Goal: Task Accomplishment & Management: Use online tool/utility

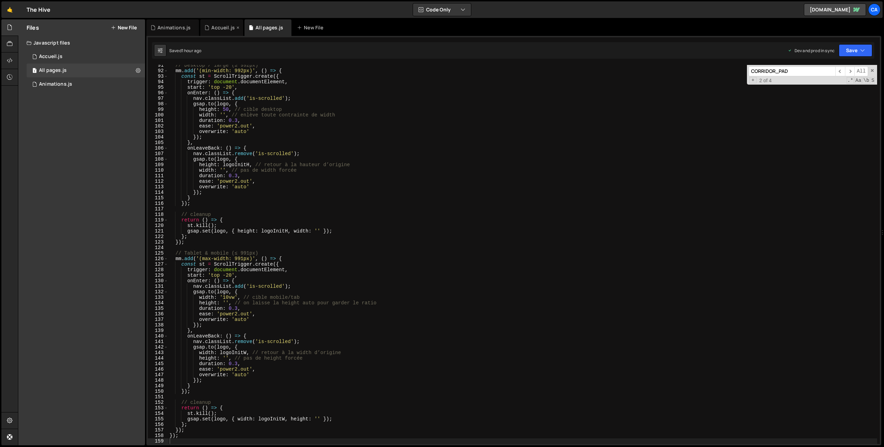
scroll to position [500, 0]
click at [225, 32] on div "Accueil.js" at bounding box center [221, 27] width 43 height 17
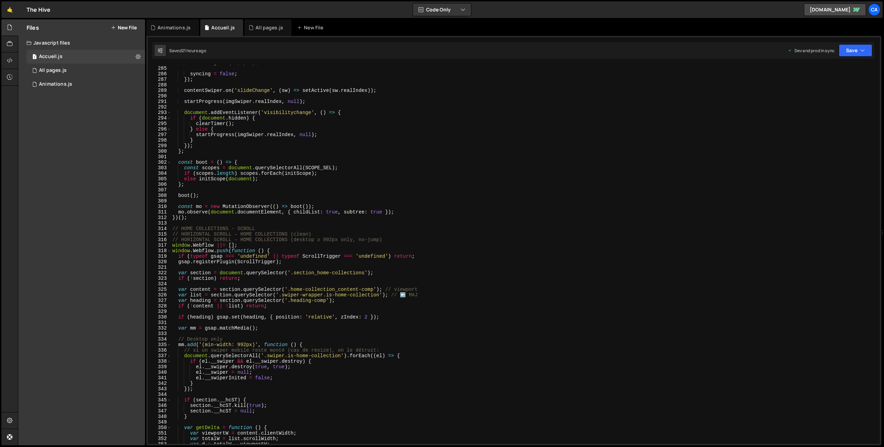
scroll to position [1595, 0]
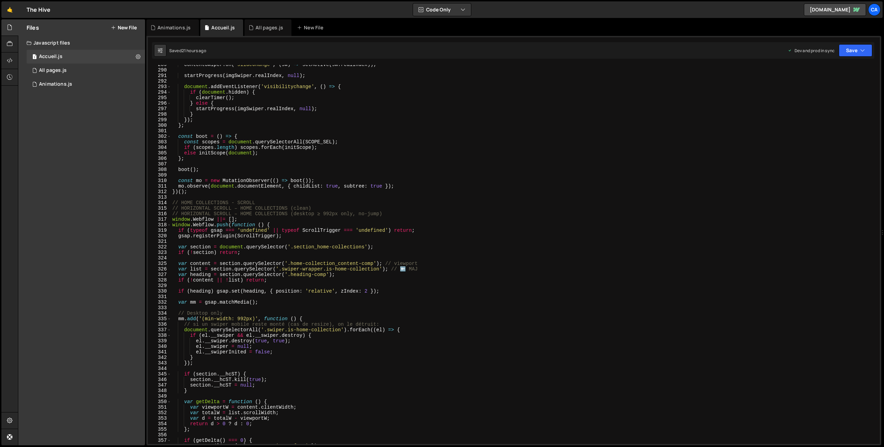
type textarea "})();"
click at [194, 191] on div "contentSwiper . on ( 'slideChange' , ( sw ) => setActive ( sw . realIndex )) ; …" at bounding box center [524, 257] width 706 height 390
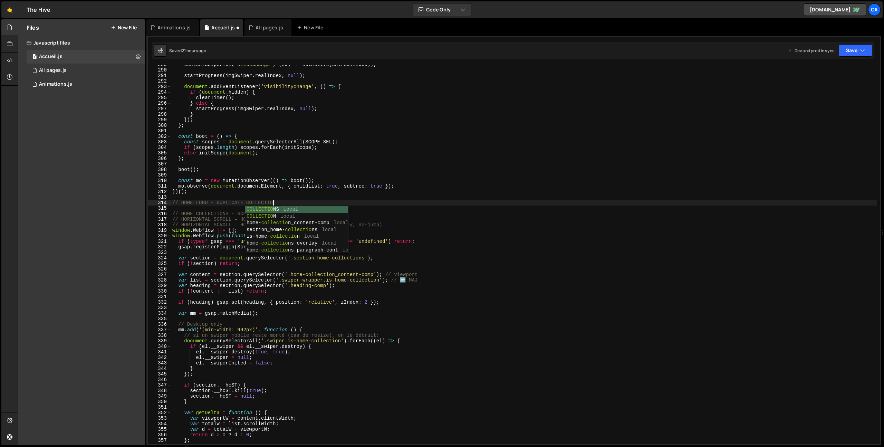
scroll to position [0, 7]
type textarea "// HOME LOGO - DUPLICATE COLLECTION"
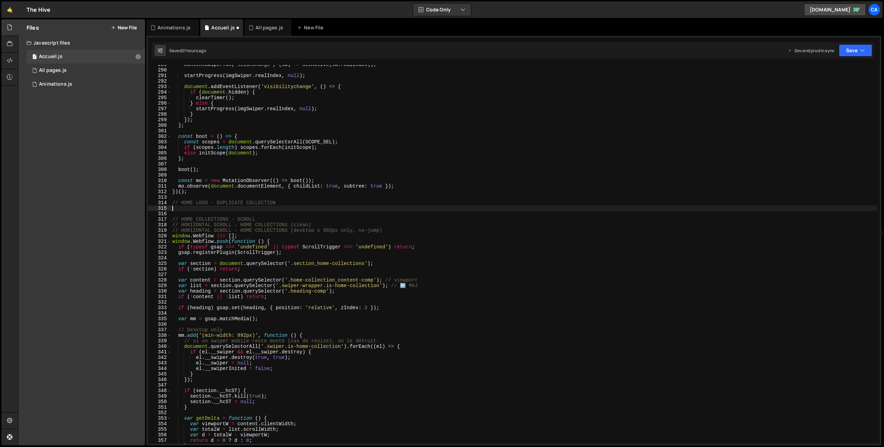
paste textarea "</script>"
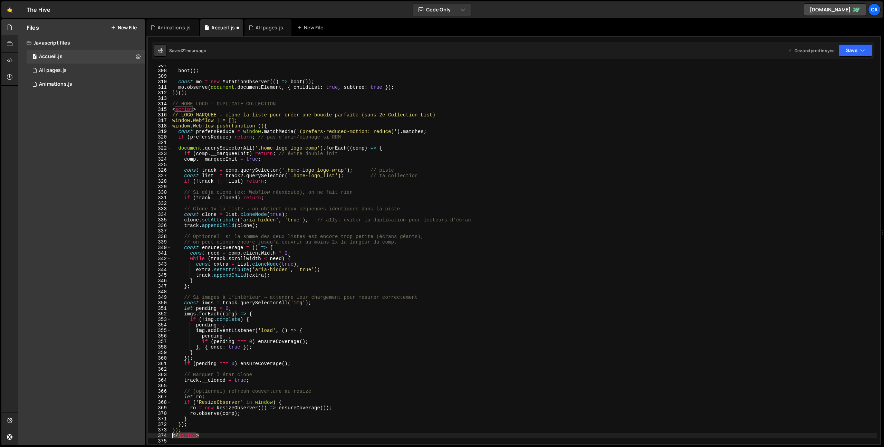
drag, startPoint x: 205, startPoint y: 436, endPoint x: 160, endPoint y: 437, distance: 45.2
click at [160, 437] on div "307 308 309 310 311 312 313 314 315 316 317 318 319 320 321 322 323 324 325 326…" at bounding box center [514, 254] width 732 height 379
type textarea "</script>"
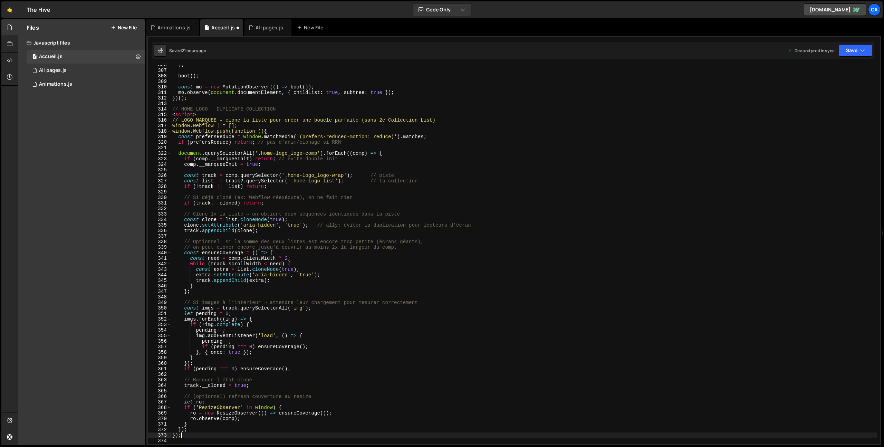
scroll to position [1653, 0]
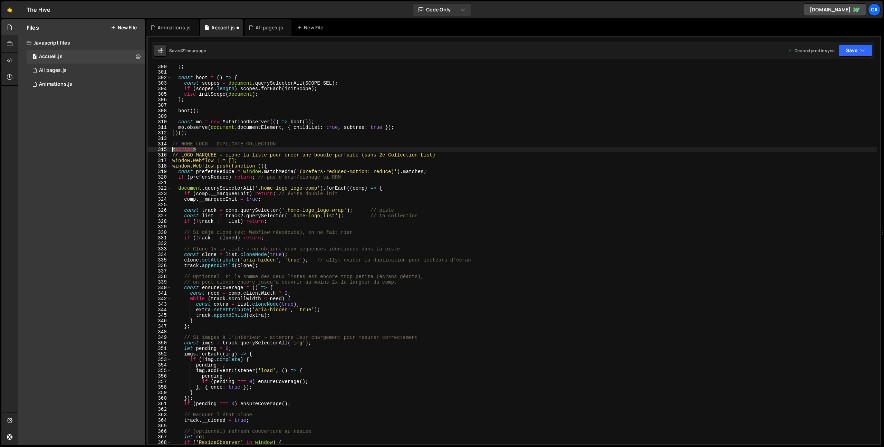
drag, startPoint x: 201, startPoint y: 147, endPoint x: 159, endPoint y: 148, distance: 42.1
click at [159, 148] on div "}); 300 301 302 303 304 305 306 307 308 309 310 311 312 313 314 315 316 317 318…" at bounding box center [514, 254] width 732 height 379
type textarea "<script>"
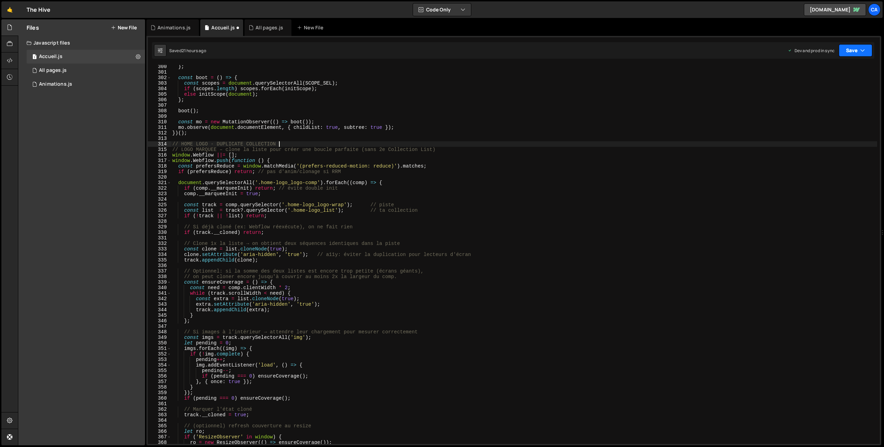
type textarea "// HOME LOGO - DUPLICATE COLLECTION"
click at [863, 49] on icon "button" at bounding box center [862, 50] width 5 height 7
click at [831, 94] on div "21 hours ago" at bounding box center [820, 97] width 25 height 6
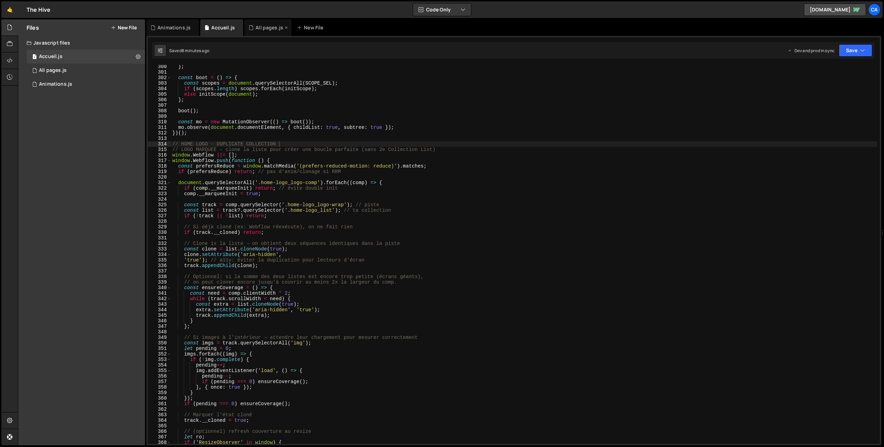
click at [270, 31] on div "All pages.js" at bounding box center [268, 27] width 47 height 17
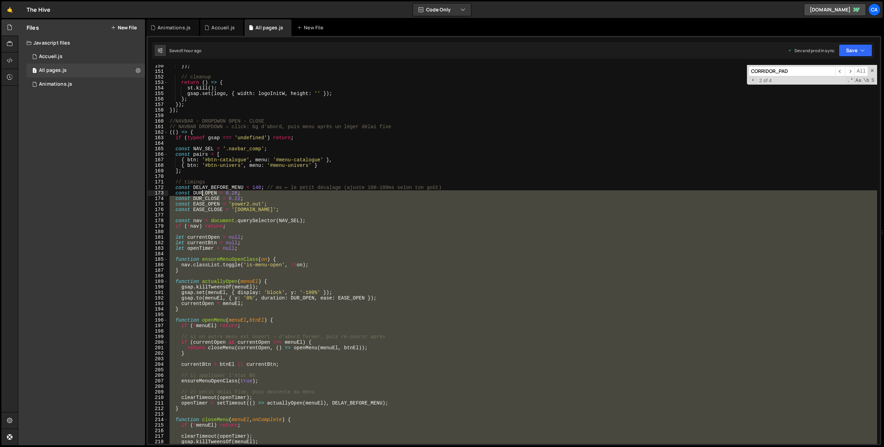
scroll to position [807, 0]
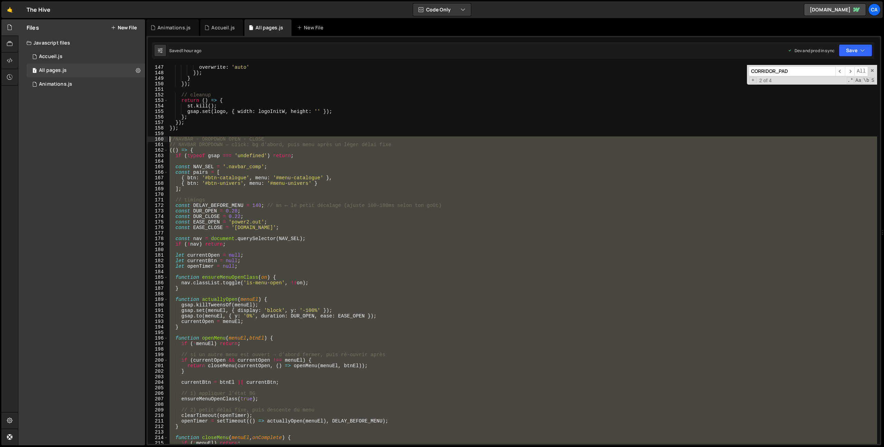
drag, startPoint x: 215, startPoint y: 284, endPoint x: 158, endPoint y: 140, distance: 154.2
click at [158, 140] on div "147 148 149 150 151 152 153 154 155 156 157 158 159 160 161 162 163 164 165 166…" at bounding box center [514, 254] width 732 height 379
click at [217, 181] on div "overwrite : 'auto' }) ; } }) ; // cleanup return ( ) => { st . kill ( ) ; gsap …" at bounding box center [522, 254] width 709 height 379
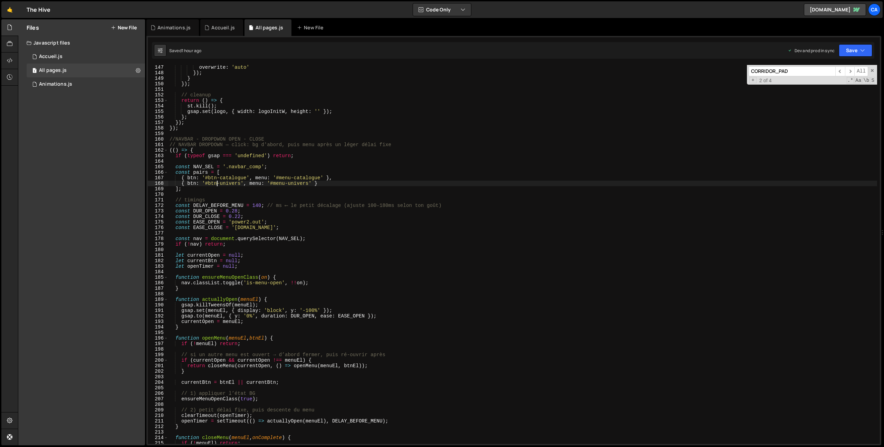
click at [211, 184] on div "overwrite : 'auto' }) ; } }) ; // cleanup return ( ) => { st . kill ( ) ; gsap …" at bounding box center [522, 260] width 709 height 390
drag, startPoint x: 211, startPoint y: 184, endPoint x: 230, endPoint y: 185, distance: 18.7
click at [230, 185] on div "overwrite : 'auto' }) ; } }) ; // cleanup return ( ) => { st . kill ( ) ; gsap …" at bounding box center [522, 260] width 709 height 390
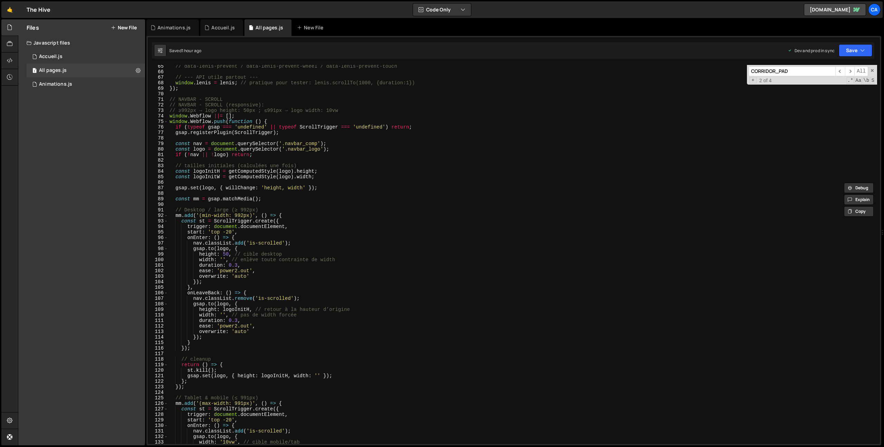
scroll to position [355, 0]
click at [297, 143] on div "// data-[PERSON_NAME]-prevent / data-[PERSON_NAME]-prevent-wheel / data-[PERSON…" at bounding box center [522, 259] width 709 height 390
drag, startPoint x: 297, startPoint y: 143, endPoint x: 305, endPoint y: 142, distance: 8.3
click at [305, 142] on div "// data-[PERSON_NAME]-prevent / data-[PERSON_NAME]-prevent-wheel / data-[PERSON…" at bounding box center [522, 259] width 709 height 390
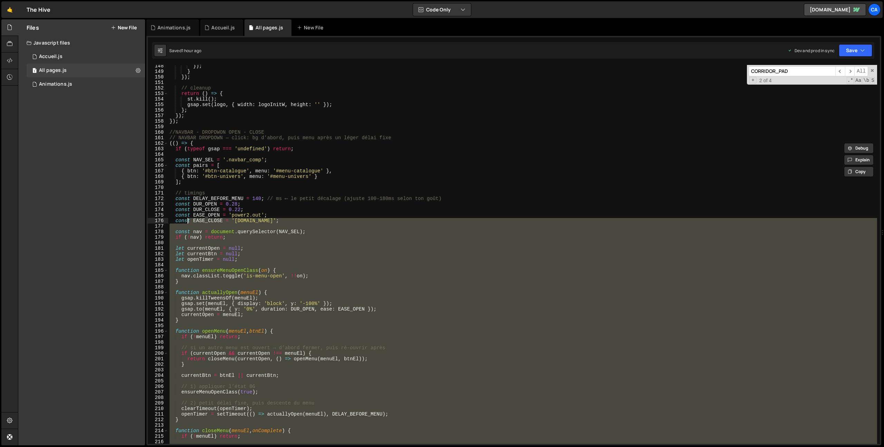
scroll to position [814, 0]
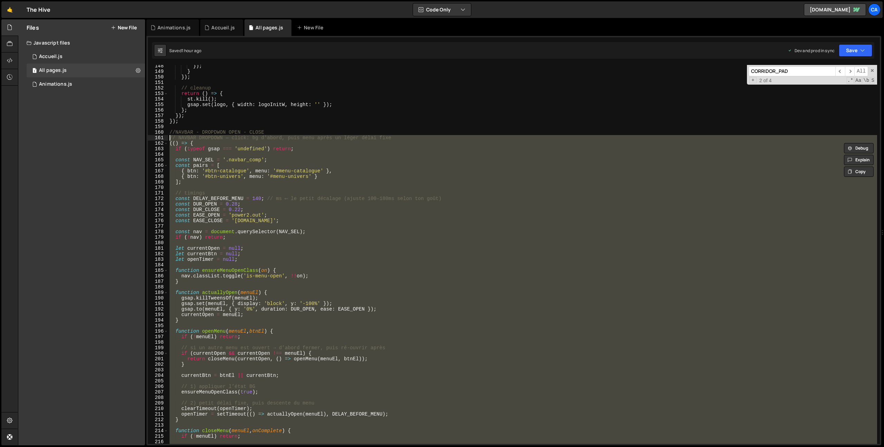
drag, startPoint x: 202, startPoint y: 314, endPoint x: 164, endPoint y: 137, distance: 180.0
click at [164, 137] on div "const nav = document.querySelector('.navbar_comp'); 148 149 150 151 152 153 154…" at bounding box center [514, 254] width 732 height 379
type textarea "// NAVBAR DROPDOWN — click: bg d'abord, puis menu après un léger délai fixe (()…"
paste textarea
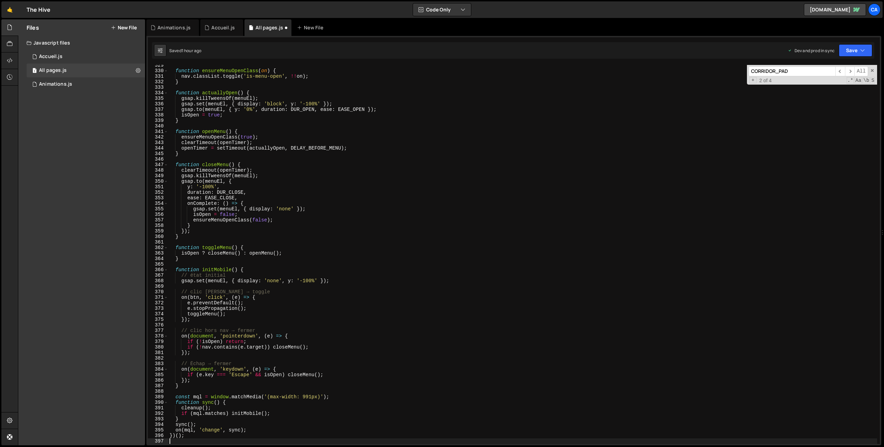
scroll to position [1815, 0]
click at [841, 50] on button "Save" at bounding box center [855, 50] width 33 height 12
click at [827, 95] on div "1 hour ago" at bounding box center [818, 97] width 20 height 6
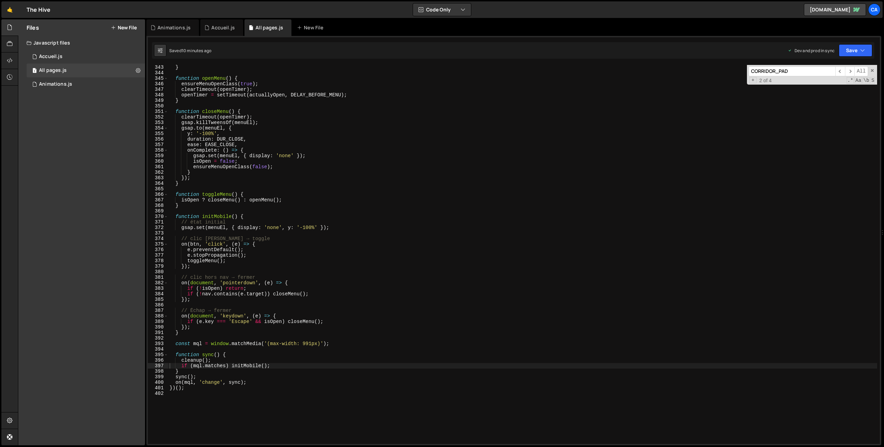
scroll to position [2029, 0]
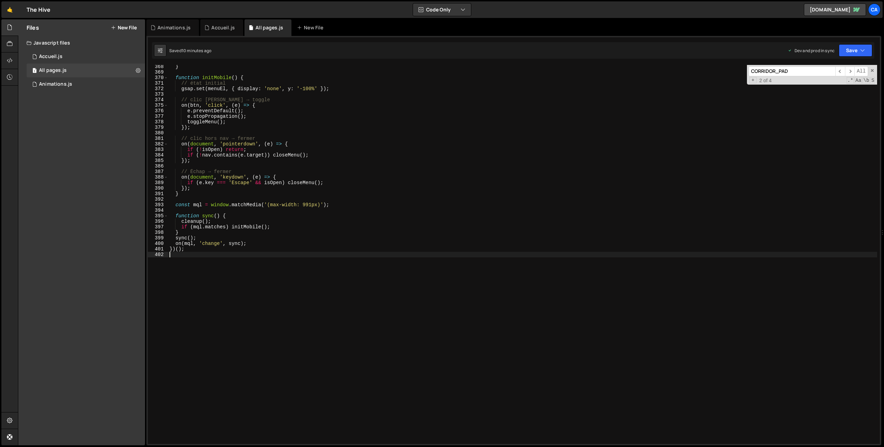
click at [206, 295] on div "} function initMobile ( ) { // état initial gsap . set ( menuEl , { display : '…" at bounding box center [522, 259] width 709 height 390
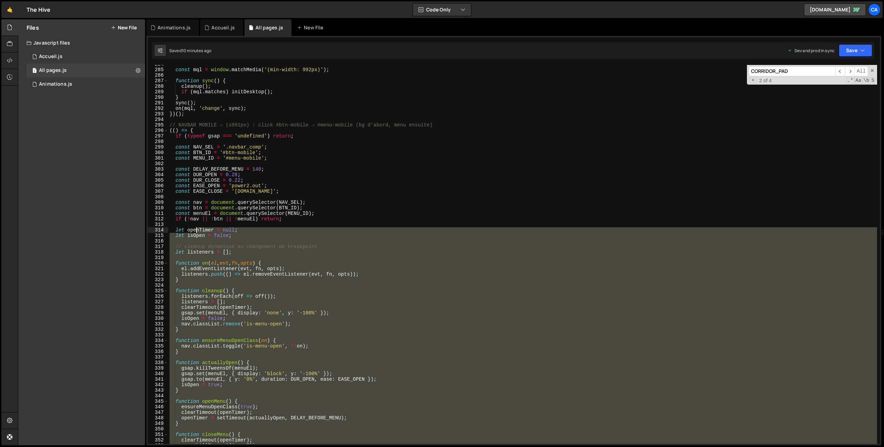
scroll to position [1528, 0]
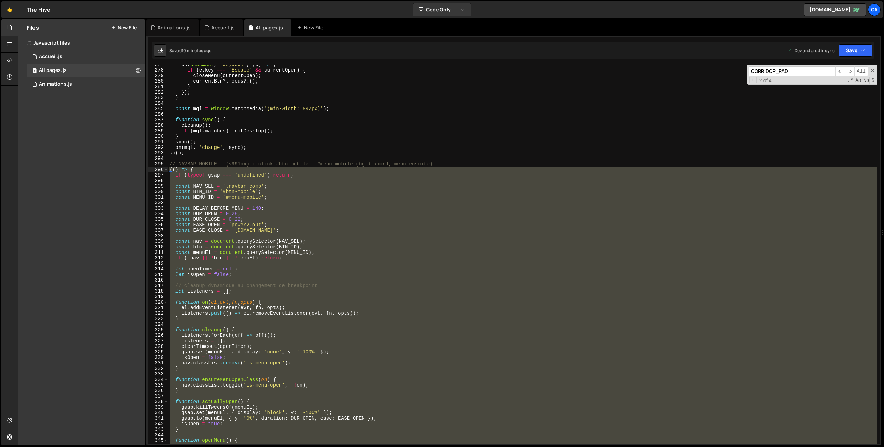
drag, startPoint x: 194, startPoint y: 260, endPoint x: 161, endPoint y: 169, distance: 97.0
click at [161, 169] on div "277 278 279 280 281 282 283 284 285 286 287 288 289 290 291 292 293 294 295 296…" at bounding box center [514, 254] width 732 height 379
type textarea "(() => { if (typeof gsap === 'undefined') return;"
paste textarea
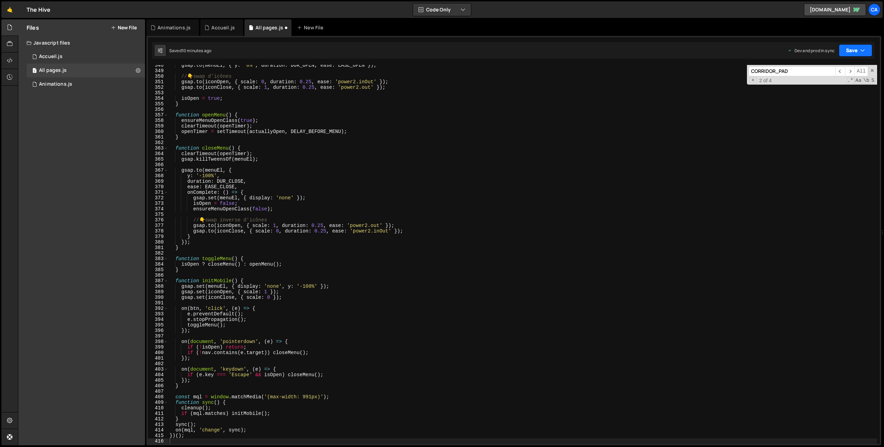
click at [855, 51] on button "Save" at bounding box center [855, 50] width 33 height 12
click at [810, 97] on div "10 minutes ago" at bounding box center [822, 97] width 29 height 6
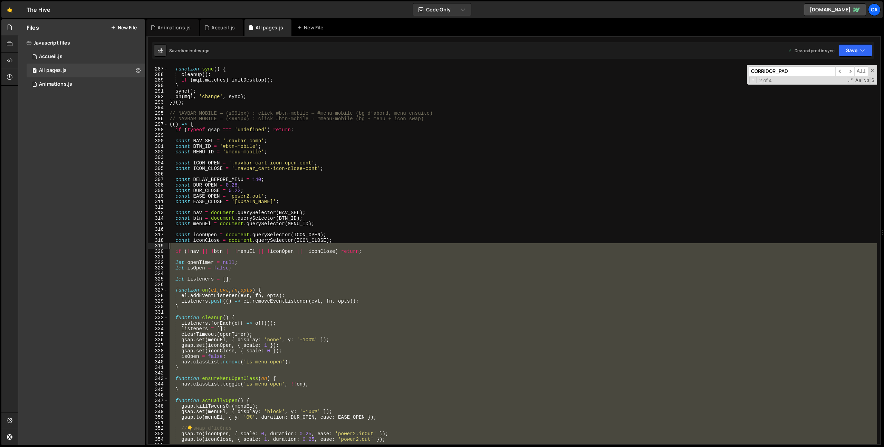
scroll to position [1579, 0]
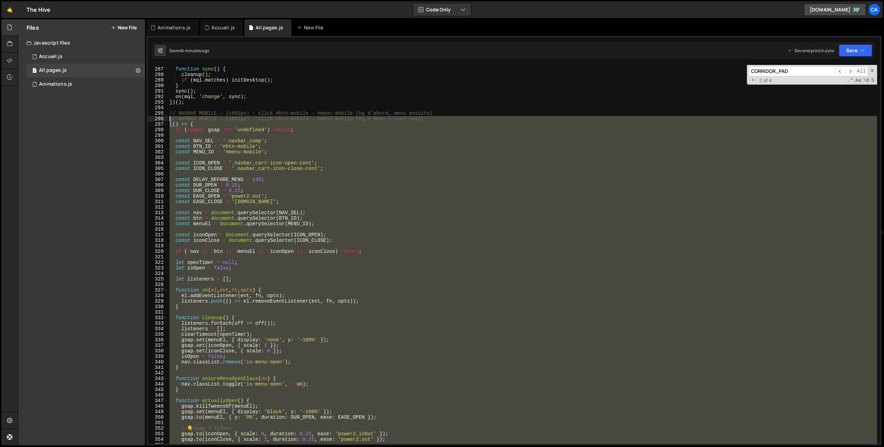
drag, startPoint x: 217, startPoint y: 309, endPoint x: 154, endPoint y: 118, distance: 201.7
click at [154, 118] on div "286 287 288 289 290 291 292 293 294 295 296 297 298 299 300 301 302 303 304 305…" at bounding box center [514, 254] width 732 height 379
type textarea "// NAVBAR MOBILE — (≤991px) : click #btn-mobile → #menu-mobile (bg + menu + ico…"
paste textarea
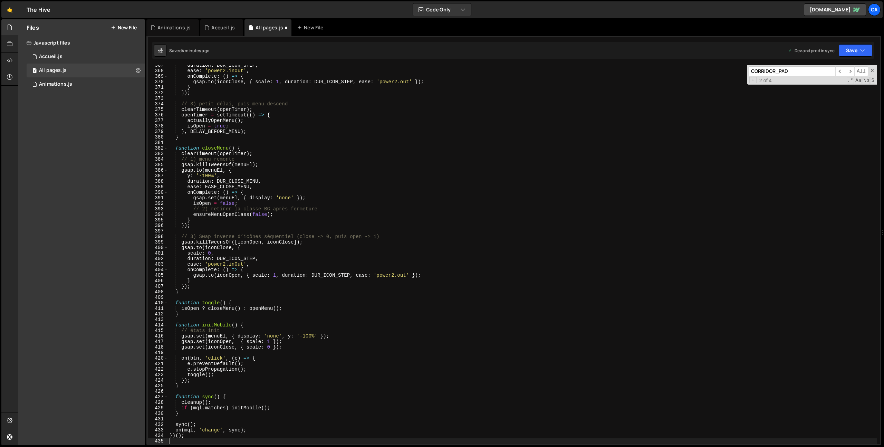
scroll to position [2025, 0]
click at [855, 47] on button "Save" at bounding box center [855, 50] width 33 height 12
click at [822, 96] on div "4 minutes ago" at bounding box center [821, 97] width 27 height 6
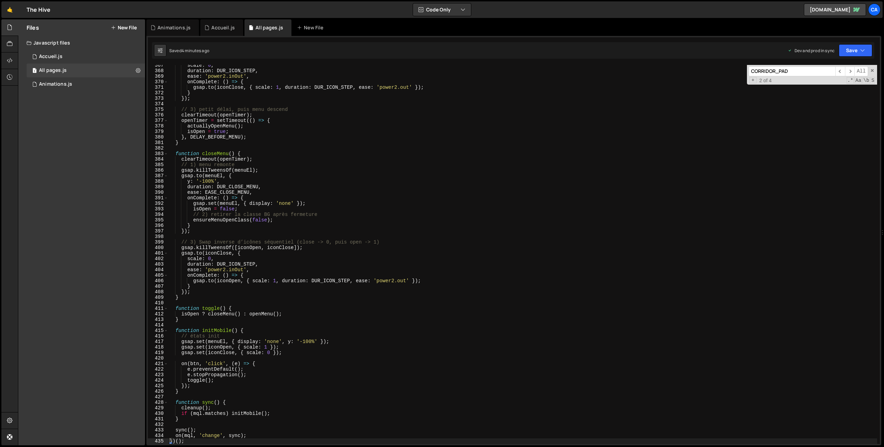
scroll to position [2217, 0]
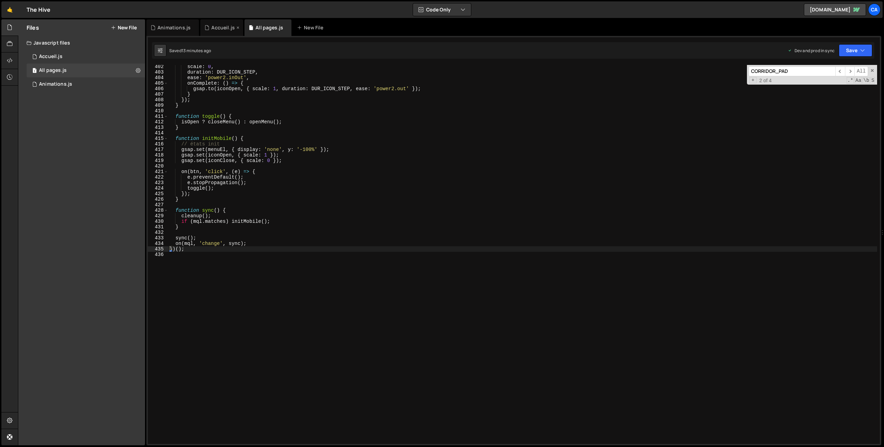
click at [214, 29] on div "Accueil.js" at bounding box center [222, 27] width 23 height 7
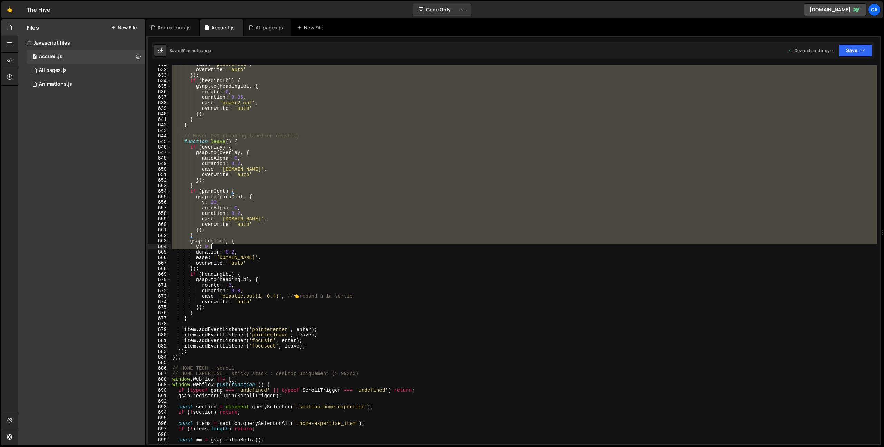
scroll to position [3485, 0]
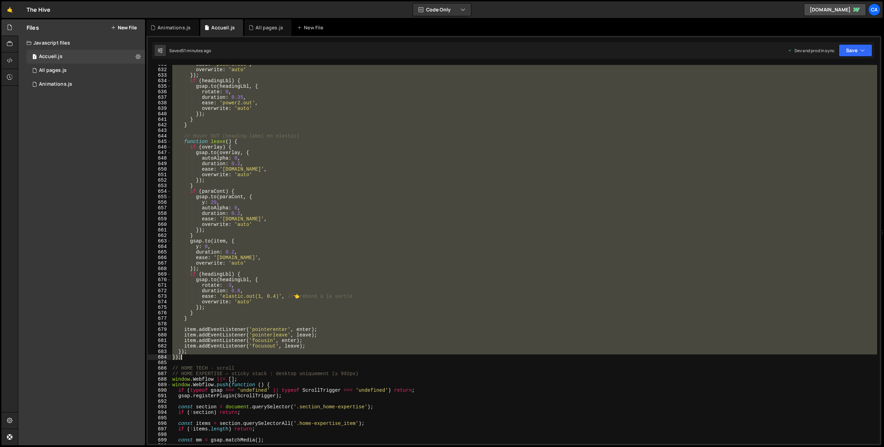
drag, startPoint x: 173, startPoint y: 213, endPoint x: 201, endPoint y: 356, distance: 146.0
click at [201, 356] on div "ease : 'power3.out' , overwrite : 'auto' }) ; if ( headingLbl ) { gsap . to ( h…" at bounding box center [524, 256] width 706 height 390
type textarea "}); });"
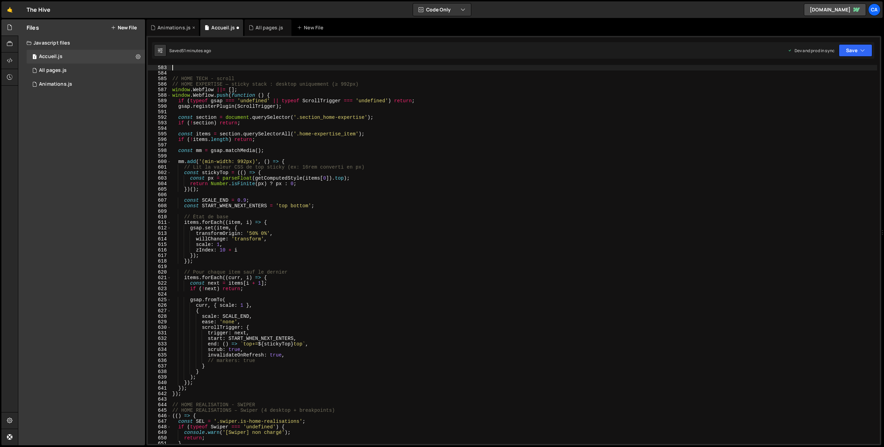
click at [176, 29] on div "Animations.js" at bounding box center [173, 27] width 33 height 7
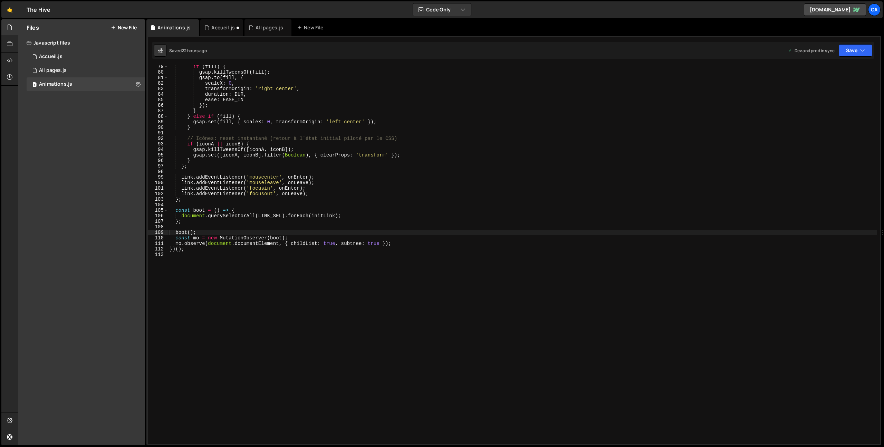
scroll to position [432, 0]
click at [226, 281] on div "if ( fill ) { gsap . killTweensOf ( fill ) ; gsap . to ( fill , { scaleX : 0 , …" at bounding box center [522, 259] width 709 height 390
paste textarea "});"
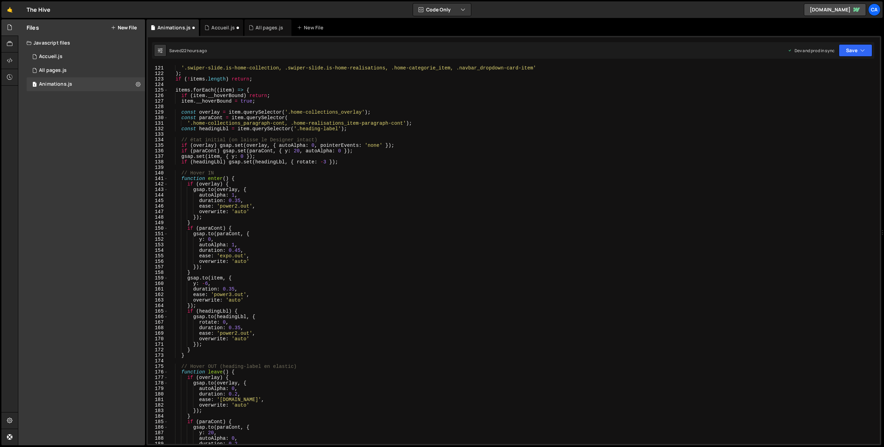
scroll to position [560, 0]
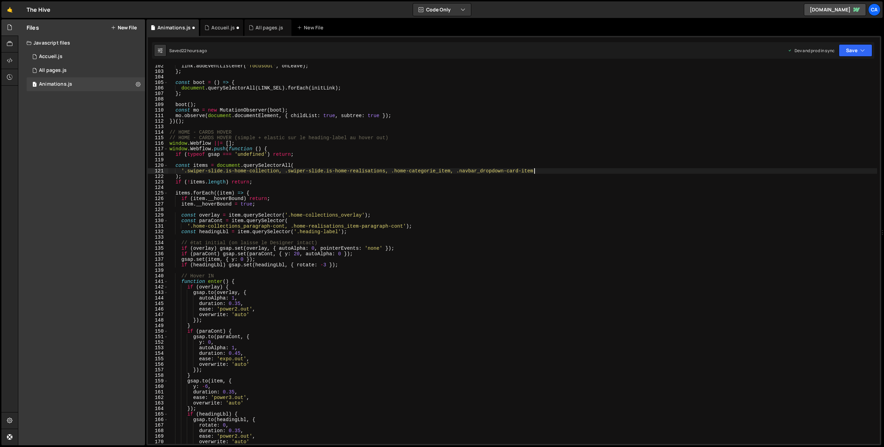
click at [536, 169] on div "link . addEventListener ( 'focusout' , onLeave ) ; } ; const boot = ( ) => { do…" at bounding box center [522, 258] width 709 height 390
paste textarea "navbar_menu-mobile-item"
type textarea "'.swiper-slide.is-home-collection, .swiper-slide.is-home-realisations, .home-ca…"
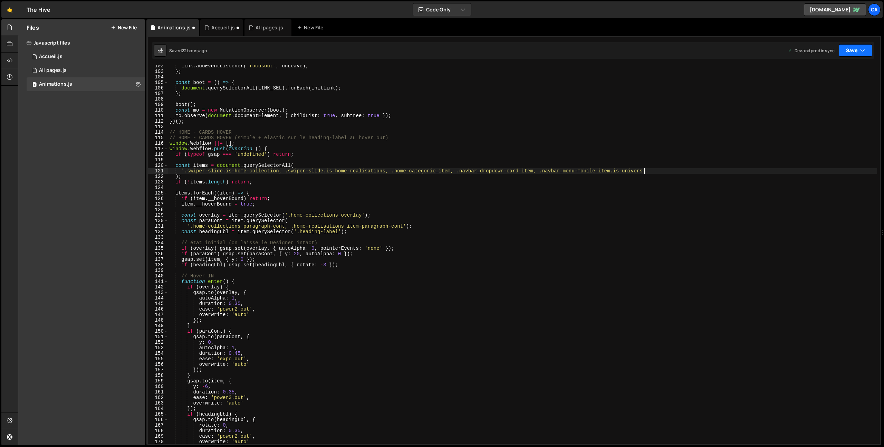
click at [847, 45] on button "Save" at bounding box center [855, 50] width 33 height 12
click at [825, 97] on div "22 hours ago" at bounding box center [821, 97] width 26 height 6
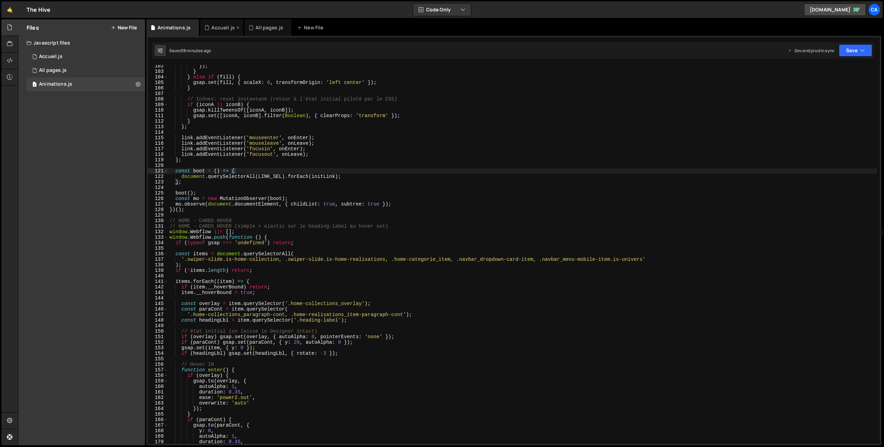
click at [223, 29] on div "Accueil.js" at bounding box center [222, 27] width 23 height 7
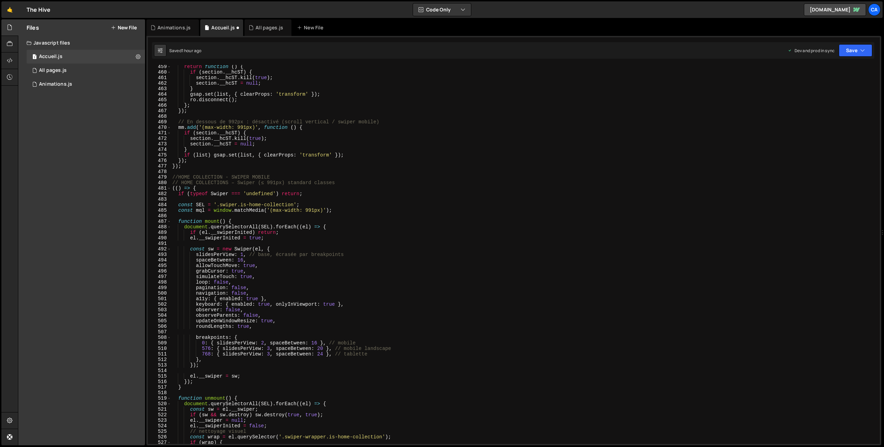
scroll to position [2535, 0]
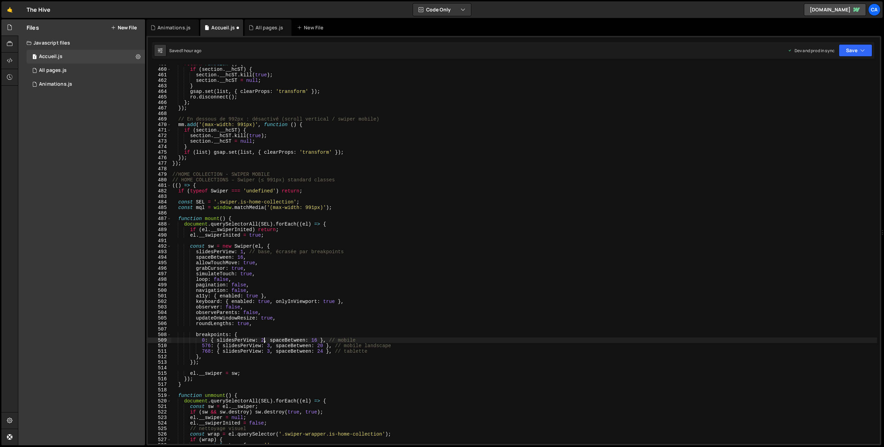
click at [265, 339] on div "return function ( ) { if ( section . __hcST ) { section . __hcST . kill ( true …" at bounding box center [524, 256] width 706 height 390
click at [295, 322] on div "return function ( ) { if ( section . __hcST ) { section . __hcST . kill ( true …" at bounding box center [524, 256] width 706 height 390
click at [860, 59] on div "402 403 404 405 406 407 408 409 410 411 412 413 414 415 416 417 418 419 420 421…" at bounding box center [513, 240] width 735 height 409
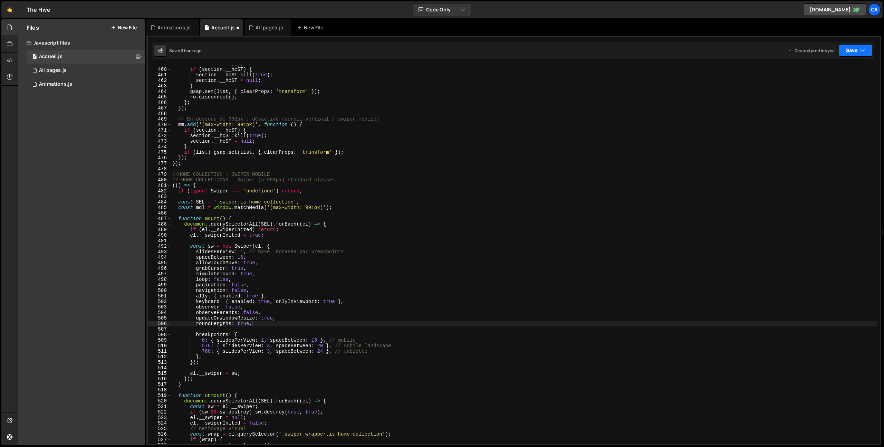
click at [859, 56] on button "Save" at bounding box center [855, 50] width 33 height 12
click at [825, 97] on div "1 hour ago" at bounding box center [818, 97] width 20 height 6
click at [264, 339] on div "return function ( ) { if ( section . __hcST ) { section . __hcST . kill ( true …" at bounding box center [524, 256] width 706 height 390
type textarea "0: { slidesPerView: 1.15, spaceBetween: 16 }, // mobile"
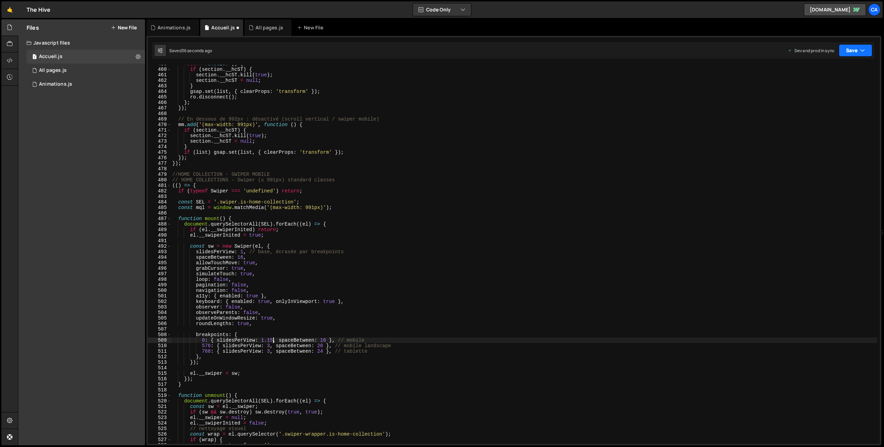
click at [864, 49] on icon "button" at bounding box center [862, 50] width 5 height 7
click at [840, 90] on div "Save to Production S" at bounding box center [832, 89] width 72 height 7
click at [165, 23] on div "Animations.js" at bounding box center [172, 27] width 52 height 17
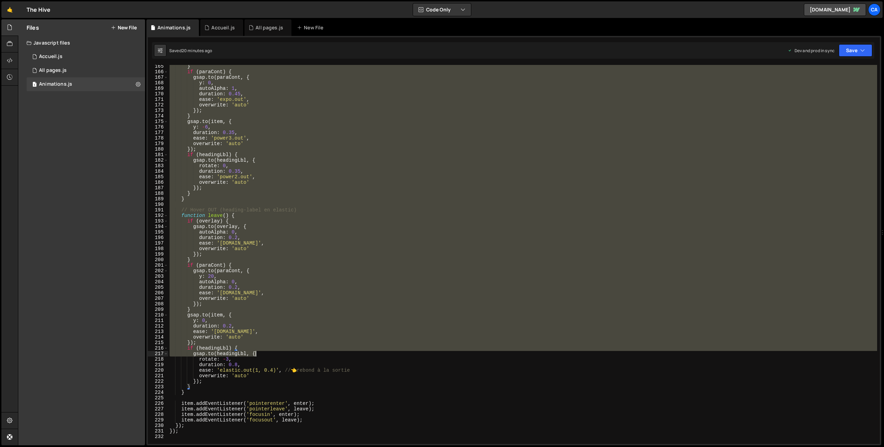
scroll to position [920, 0]
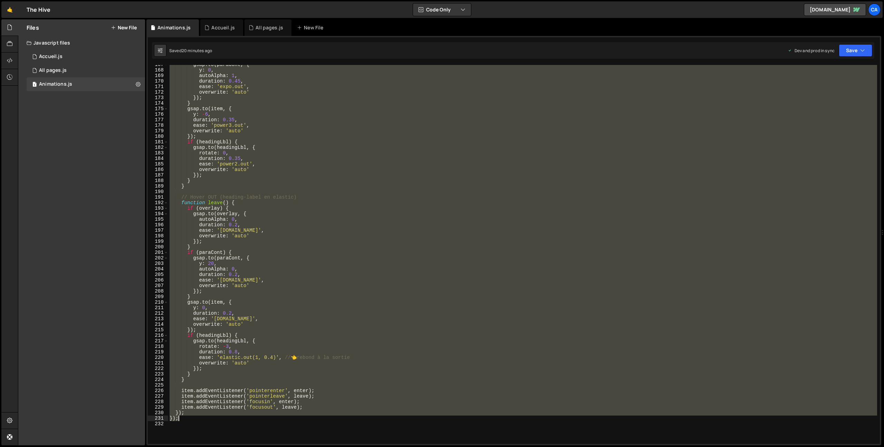
drag, startPoint x: 169, startPoint y: 177, endPoint x: 242, endPoint y: 420, distance: 253.9
click at [242, 420] on div "gsap . to ( paraCont , { y : 0 , autoAlpha : 1 , duration : 0.45 , ease : 'expo…" at bounding box center [522, 257] width 709 height 390
type textarea "}); });"
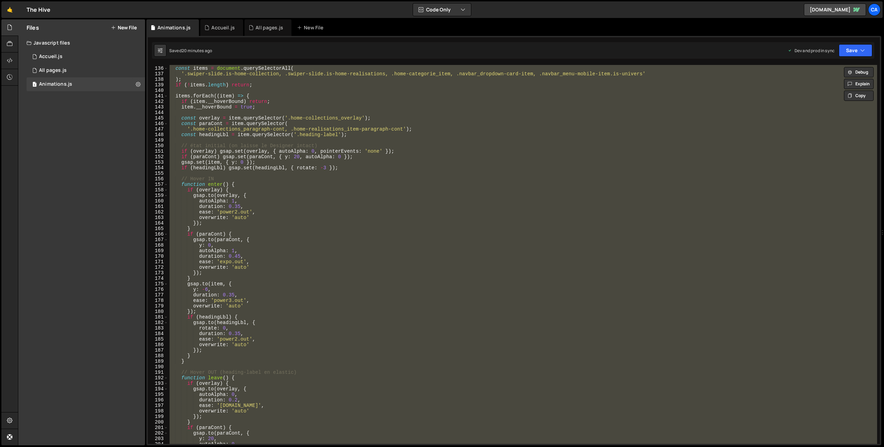
scroll to position [707, 0]
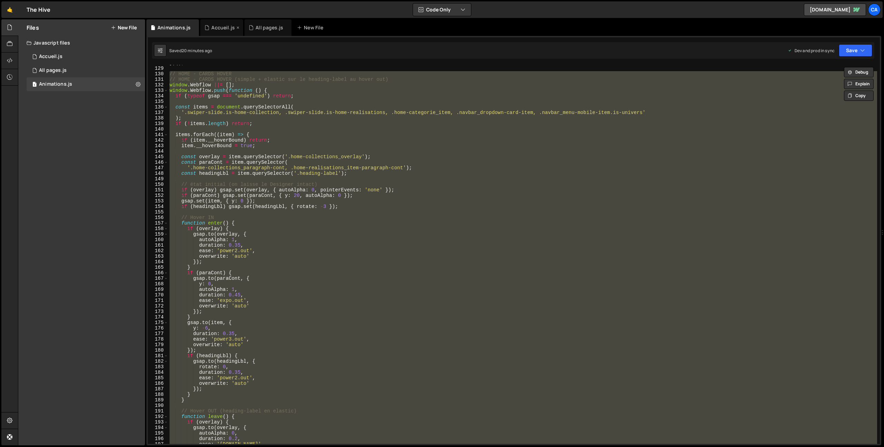
click at [218, 28] on div "Accueil.js" at bounding box center [222, 27] width 23 height 7
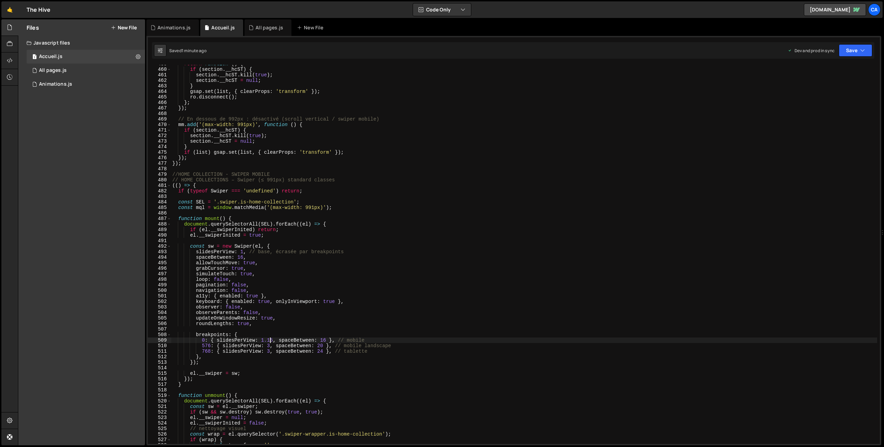
click at [270, 341] on div "return function ( ) { if ( section . __hcST ) { section . __hcST . kill ( true …" at bounding box center [524, 256] width 706 height 390
type textarea "0: { slidesPerView: 1.25, spaceBetween: 16 }, // mobile"
click at [856, 48] on button "Save" at bounding box center [855, 50] width 33 height 12
click at [823, 88] on div "Save to Production S" at bounding box center [832, 89] width 72 height 7
click at [169, 25] on div "Animations.js" at bounding box center [173, 27] width 33 height 7
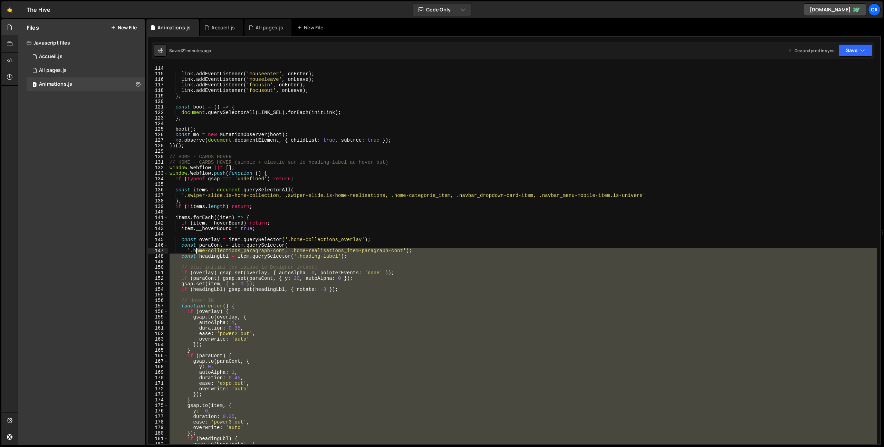
scroll to position [611, 0]
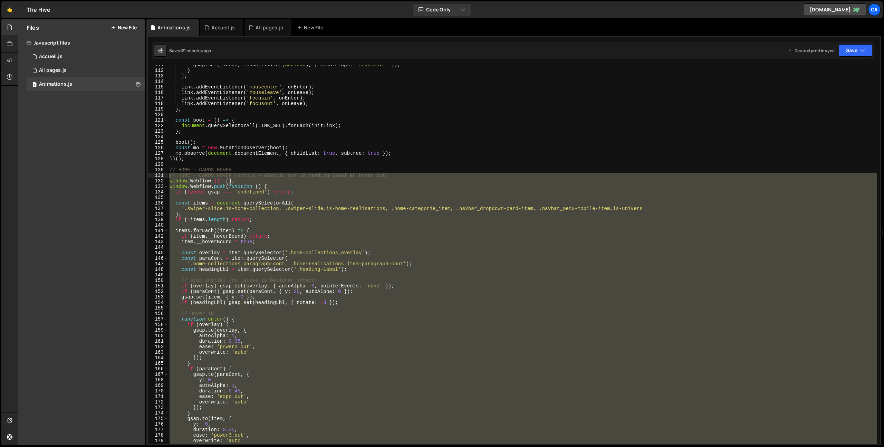
drag, startPoint x: 216, startPoint y: 328, endPoint x: 163, endPoint y: 177, distance: 159.9
click at [163, 177] on div "111 112 113 114 115 116 117 118 119 120 121 122 123 124 125 126 127 128 129 130…" at bounding box center [514, 254] width 732 height 379
type textarea "// HOME - CARDS HOVER (simple + elastic sur le heading-label au hover out) wind…"
paste textarea
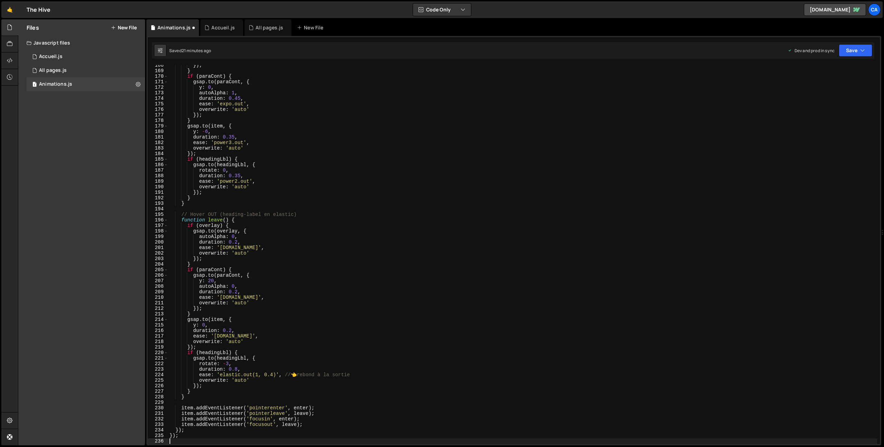
scroll to position [925, 0]
click at [861, 47] on icon "button" at bounding box center [862, 50] width 5 height 7
click at [836, 87] on div "Save to Production S" at bounding box center [832, 89] width 72 height 7
click at [272, 26] on div "All pages.js" at bounding box center [270, 27] width 28 height 7
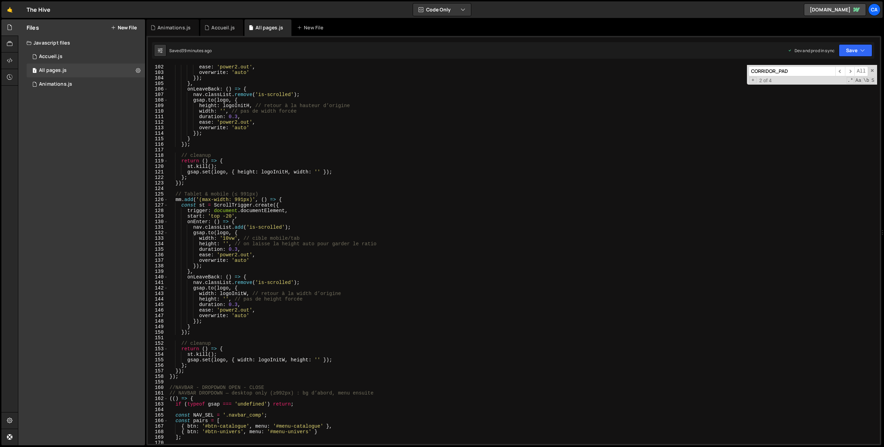
scroll to position [587, 0]
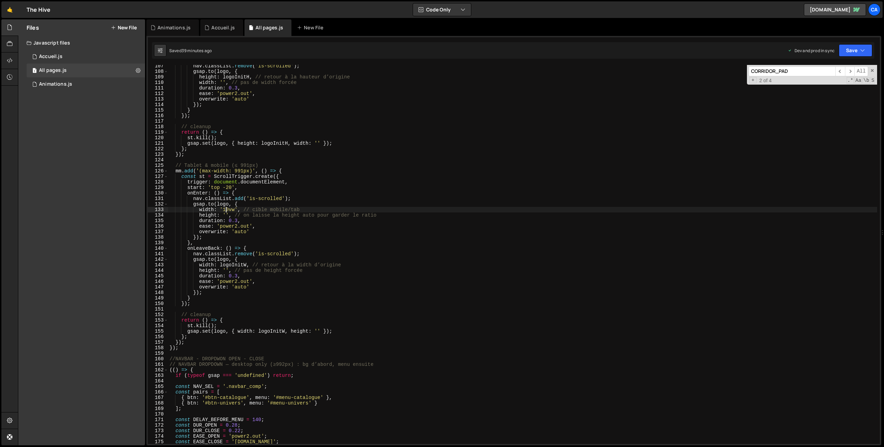
click at [227, 208] on div "nav . classList . remove ( 'is-scrolled' ) ; gsap . to ( logo , { height : logo…" at bounding box center [522, 258] width 709 height 390
click at [207, 209] on div "nav . classList . remove ( 'is-scrolled' ) ; gsap . to ( logo , { height : logo…" at bounding box center [522, 258] width 709 height 390
click at [233, 209] on div "nav . classList . remove ( 'is-scrolled' ) ; gsap . to ( logo , { height : logo…" at bounding box center [522, 258] width 709 height 390
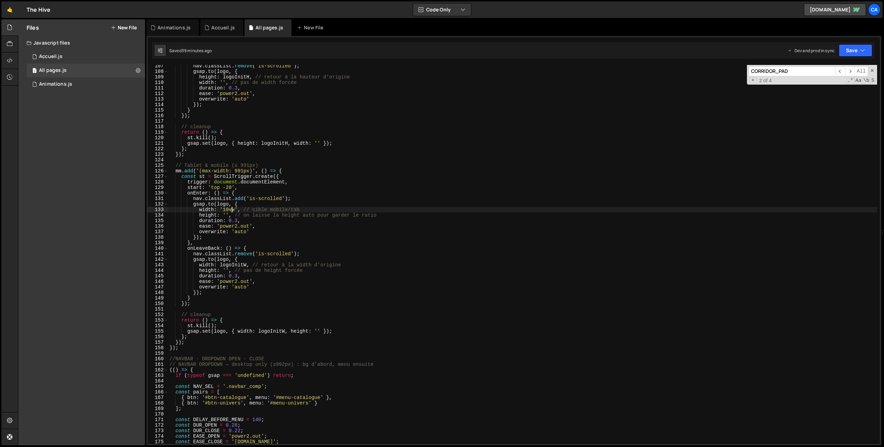
click at [233, 209] on div "nav . classList . remove ( 'is-scrolled' ) ; gsap . to ( logo , { height : logo…" at bounding box center [522, 258] width 709 height 390
click at [227, 215] on div "nav . classList . remove ( 'is-scrolled' ) ; gsap . to ( logo , { height : logo…" at bounding box center [522, 258] width 709 height 390
click at [226, 214] on div "nav . classList . remove ( 'is-scrolled' ) ; gsap . to ( logo , { height : logo…" at bounding box center [522, 258] width 709 height 390
type textarea "height: '40px', // on laisse la height auto pour garder le ratio"
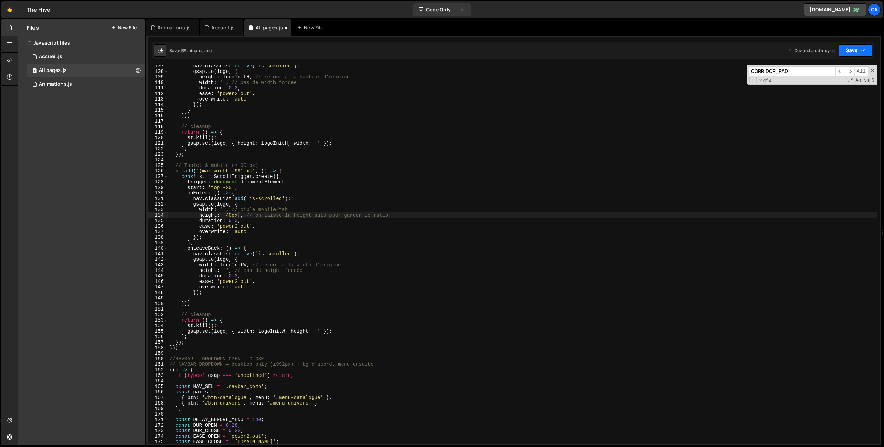
click at [856, 49] on button "Save" at bounding box center [855, 50] width 33 height 12
click at [830, 91] on div "Save to Production S" at bounding box center [832, 89] width 72 height 7
click at [217, 34] on div "Accueil.js" at bounding box center [221, 27] width 43 height 17
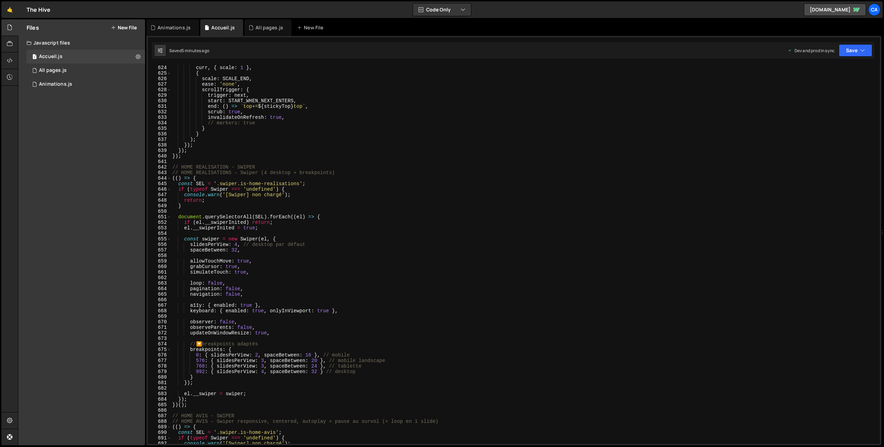
scroll to position [3443, 0]
click at [260, 356] on div "curr , { scale : 1 } , { scale : SCALE_END , ease : 'none' , scrollTrigger : { …" at bounding box center [524, 260] width 706 height 390
click at [859, 49] on button "Save" at bounding box center [855, 50] width 33 height 12
click at [835, 91] on div "Save to Production S" at bounding box center [832, 89] width 72 height 7
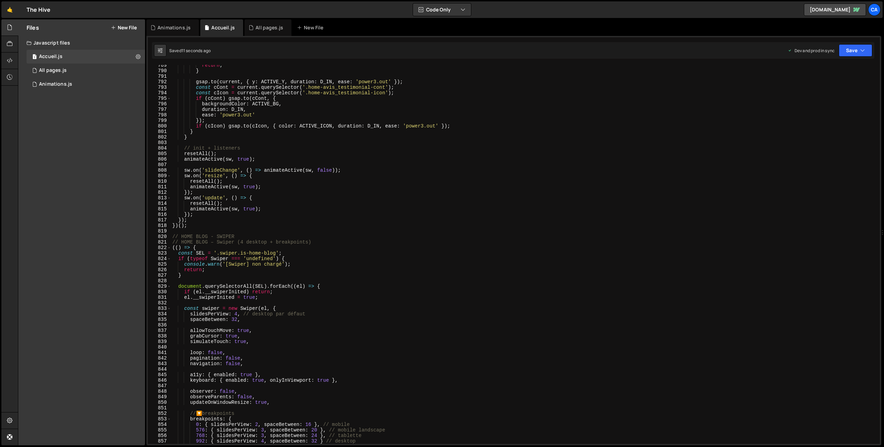
scroll to position [4357, 0]
click at [259, 422] on div "return ; } gsap . to ( current , { y : ACTIVE_Y , duration : D_IN , ease : 'pow…" at bounding box center [524, 258] width 706 height 390
click at [855, 53] on button "Save" at bounding box center [855, 50] width 33 height 12
click at [837, 93] on div "Saved 14 seconds ago" at bounding box center [832, 97] width 72 height 8
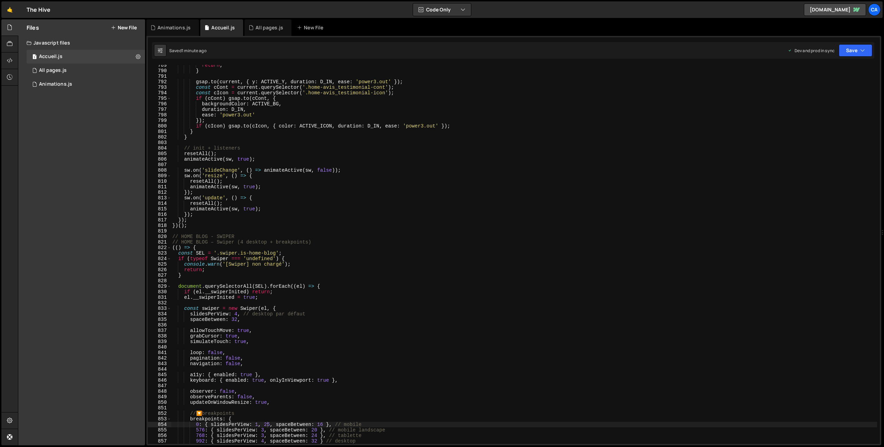
click at [261, 424] on div "return ; } gsap . to ( current , { y : ACTIVE_Y , duration : D_IN , ease : 'pow…" at bounding box center [524, 258] width 706 height 390
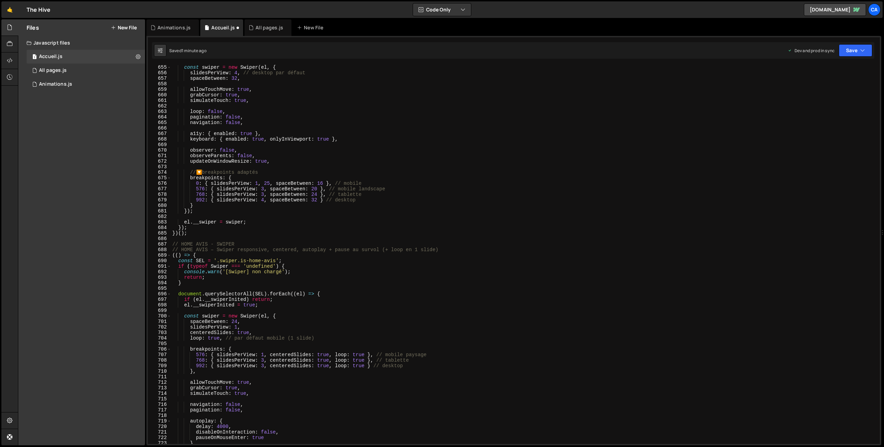
scroll to position [3496, 0]
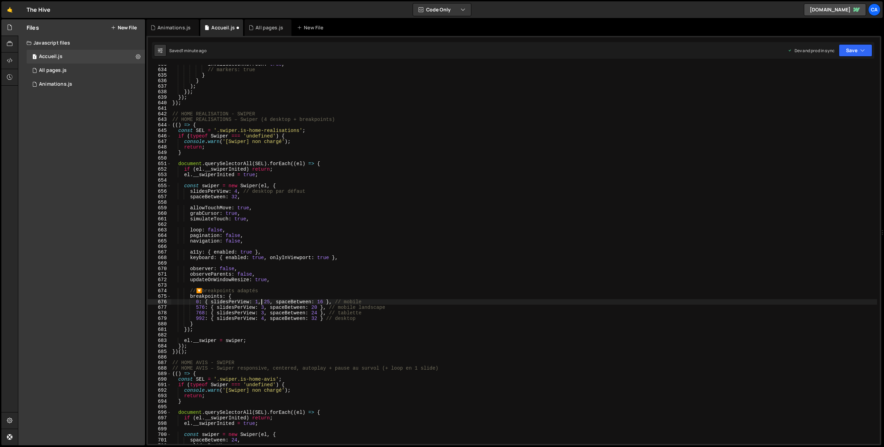
click at [261, 303] on div "invalidateOnRefresh : true , // markers: true } } ) ; }) ; }) ; }) ; // HOME RE…" at bounding box center [524, 256] width 706 height 390
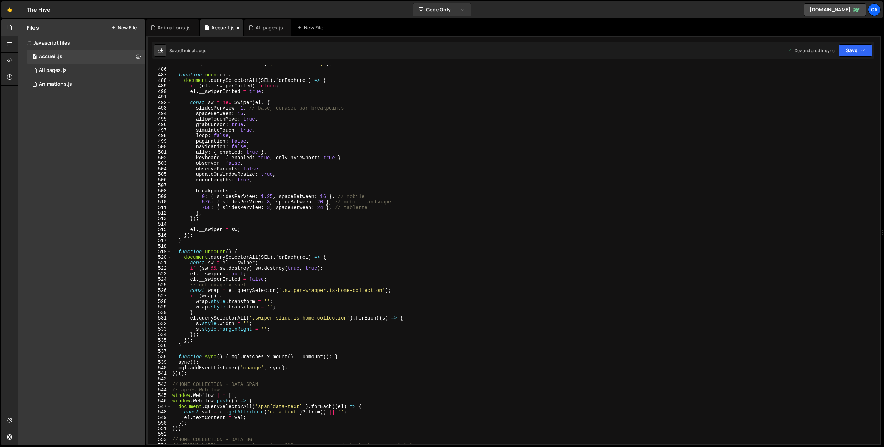
scroll to position [2665, 0]
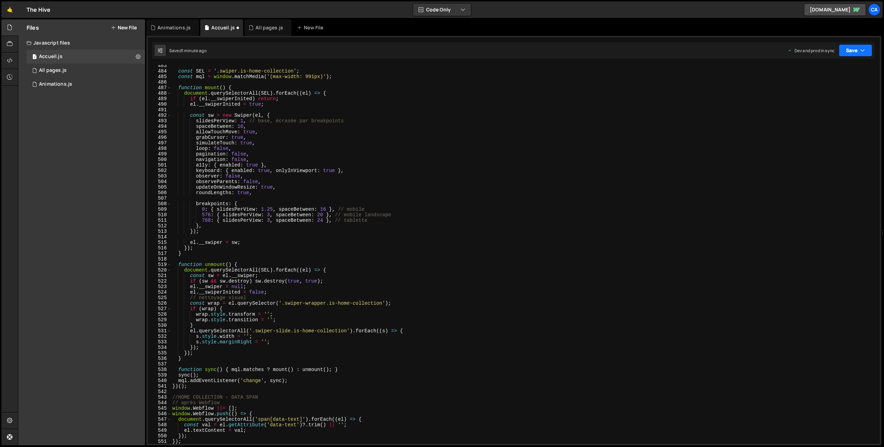
click at [854, 48] on button "Save" at bounding box center [855, 50] width 33 height 12
click at [833, 94] on div "1 minute ago" at bounding box center [820, 97] width 24 height 6
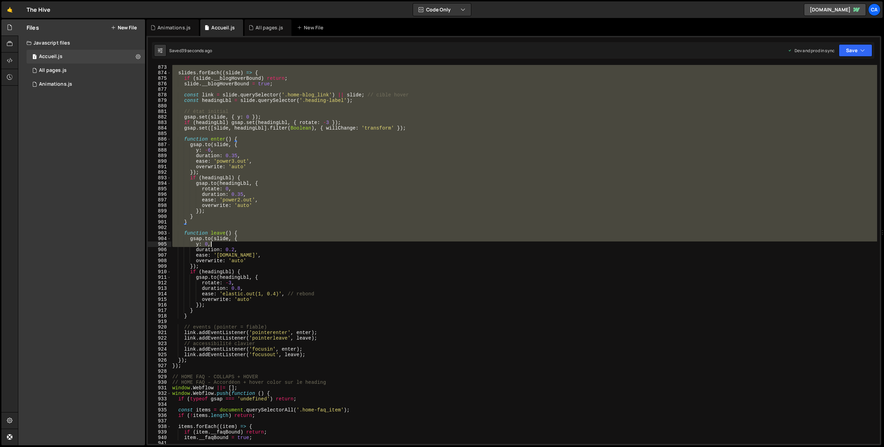
scroll to position [4832, 0]
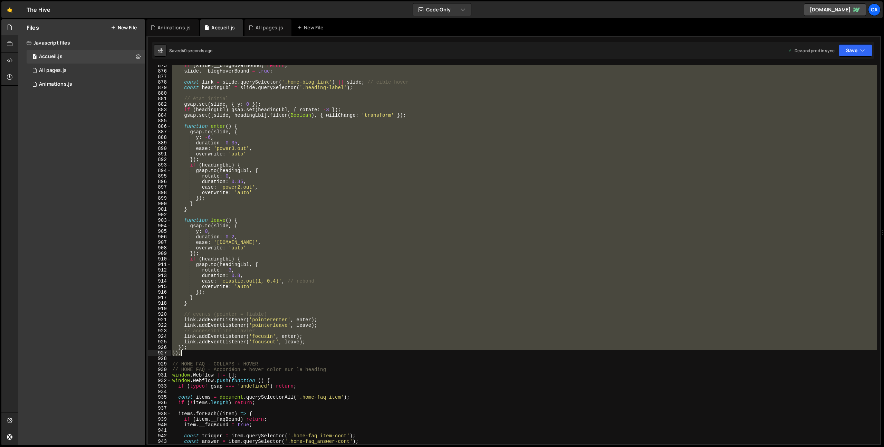
drag, startPoint x: 173, startPoint y: 176, endPoint x: 198, endPoint y: 353, distance: 179.2
click at [198, 353] on div "if ( slide . __blogHoverBound ) return ; slide . __blogHoverBound = true ; cons…" at bounding box center [524, 258] width 706 height 390
click at [190, 355] on div "if ( slide . __blogHoverBound ) return ; slide . __blogHoverBound = true ; cons…" at bounding box center [524, 254] width 706 height 379
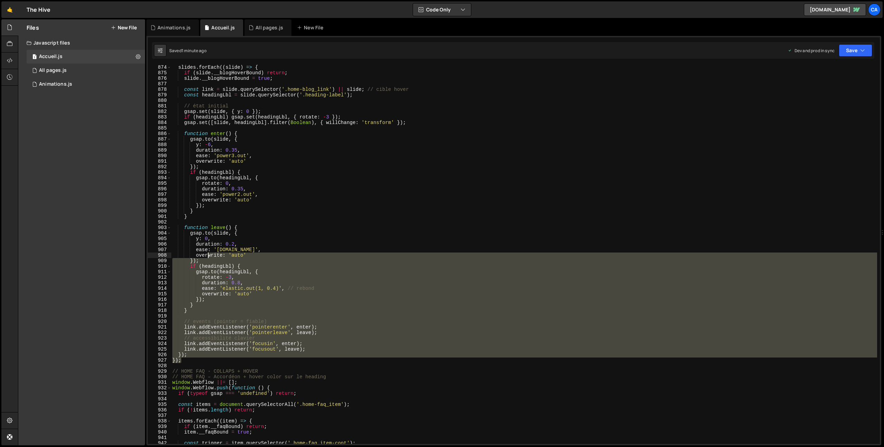
scroll to position [4734, 0]
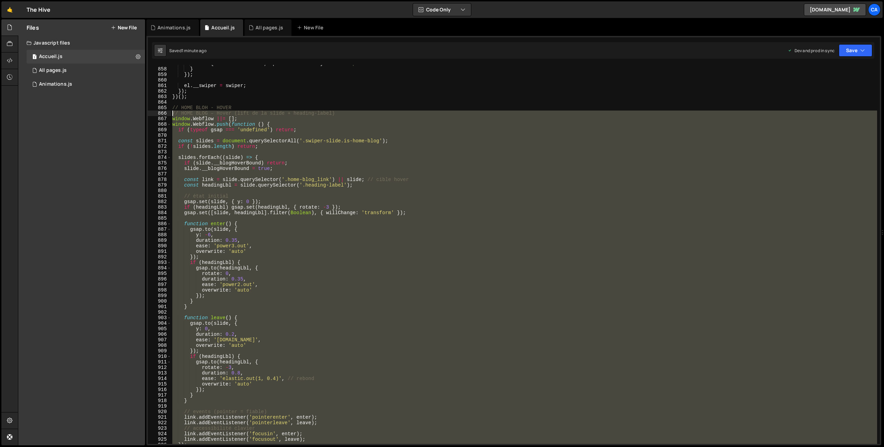
drag, startPoint x: 190, startPoint y: 353, endPoint x: 164, endPoint y: 115, distance: 239.3
click at [164, 115] on div "}); 857 858 859 860 861 862 863 864 865 866 867 868 869 870 871 872 873 874 875…" at bounding box center [514, 254] width 732 height 379
type textarea "// HOME BLOG – Hover (lift de la slide + heading-label) window.Webflow ||= [];"
paste textarea
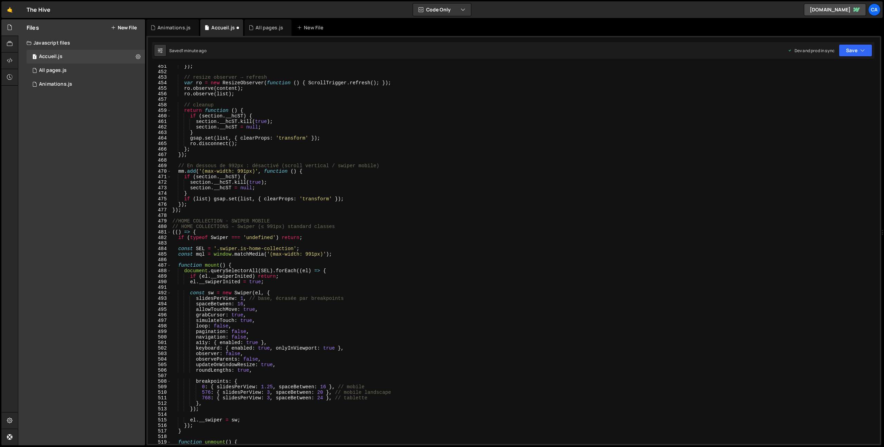
scroll to position [2488, 0]
click at [270, 389] on div "}) ; // resize observer → refresh var ro = new ResizeObserver ( function ( ) { …" at bounding box center [524, 259] width 706 height 390
click at [227, 365] on div "}) ; // resize observer → refresh var ro = new ResizeObserver ( function ( ) { …" at bounding box center [524, 259] width 706 height 390
click at [850, 52] on button "Save" at bounding box center [855, 50] width 33 height 12
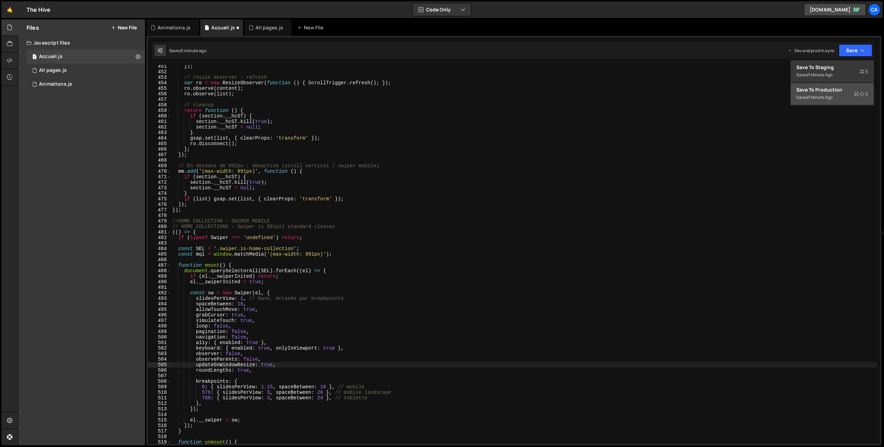
click at [843, 92] on div "Save to Production S" at bounding box center [832, 89] width 72 height 7
click at [273, 385] on div "}) ; // resize observer → refresh var ro = new ResizeObserver ( function ( ) { …" at bounding box center [524, 259] width 706 height 390
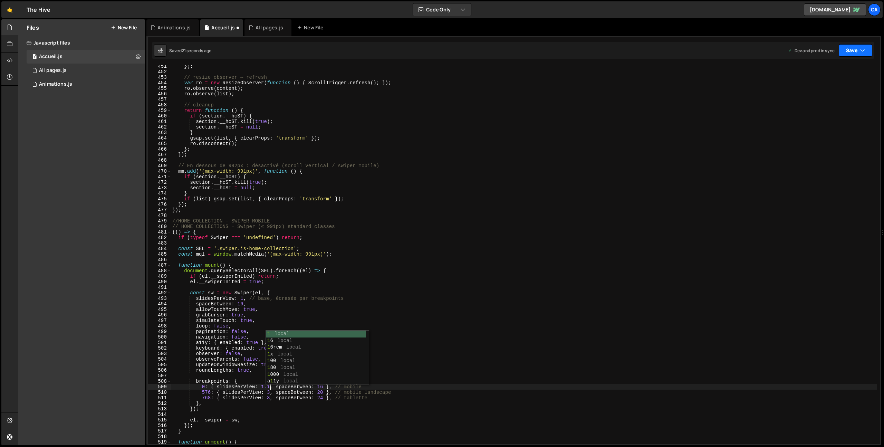
click at [854, 55] on button "Save" at bounding box center [855, 50] width 33 height 12
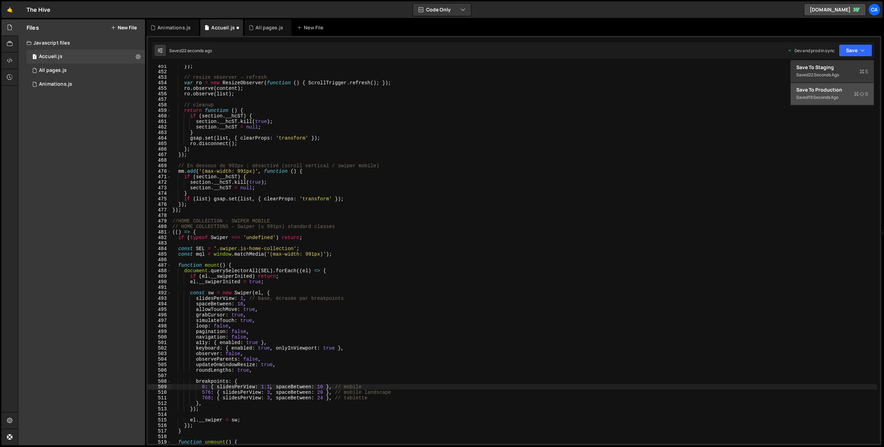
click at [836, 88] on div "Save to Production S" at bounding box center [832, 89] width 72 height 7
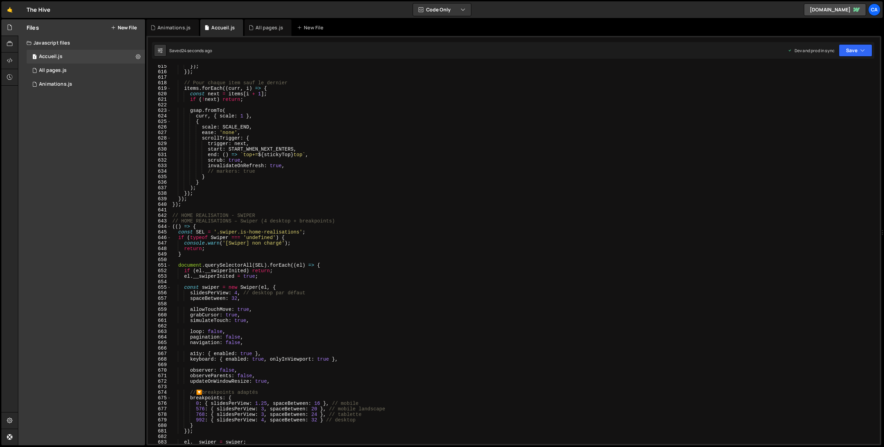
scroll to position [3437, 0]
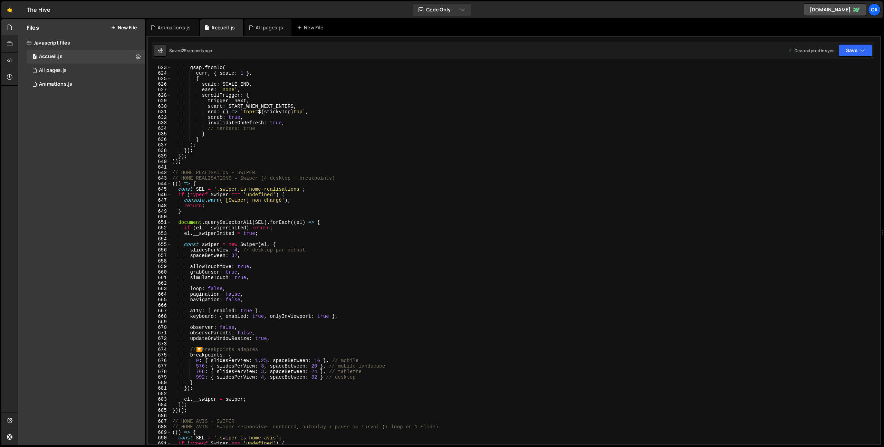
click at [267, 360] on div "gsap . fromTo ( curr , { scale : 1 } , { scale : SCALE_END , ease : 'none' , sc…" at bounding box center [524, 260] width 706 height 390
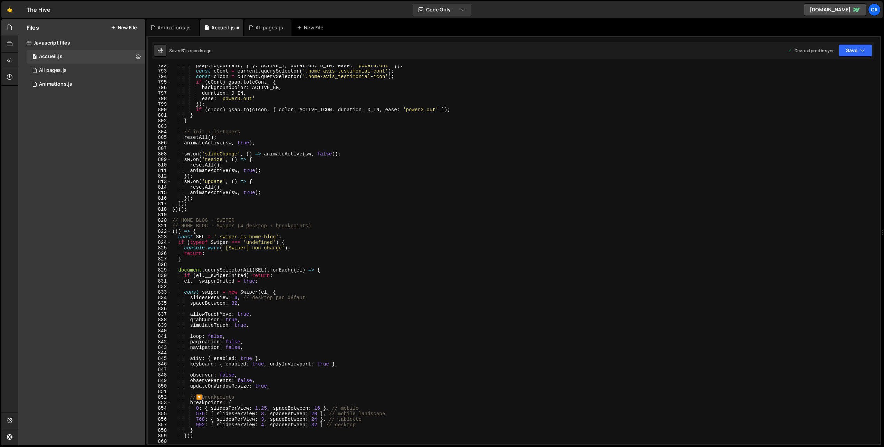
scroll to position [4450, 0]
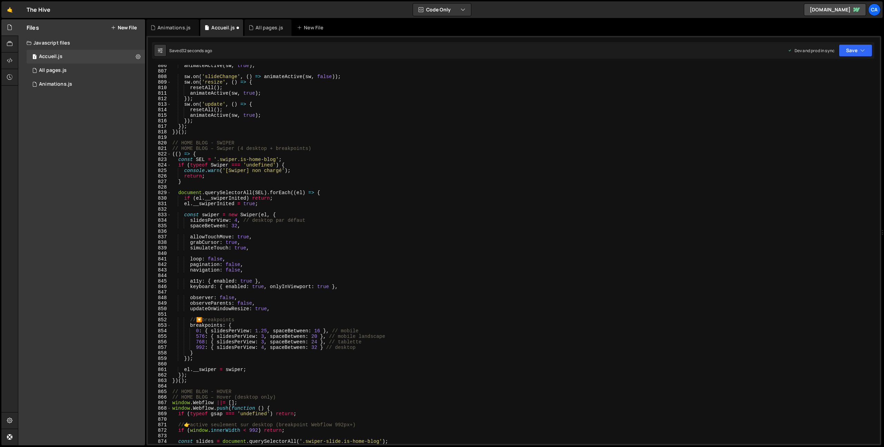
click at [267, 330] on div "animateActive ( sw , true ) ; sw . on ( 'slideChange' , ( ) => animateActive ( …" at bounding box center [524, 258] width 706 height 390
click at [287, 317] on div "animateActive ( sw , true ) ; sw . on ( 'slideChange' , ( ) => animateActive ( …" at bounding box center [524, 258] width 706 height 390
type textarea "// 🔽 breakpoints"
click at [853, 50] on button "Save" at bounding box center [855, 50] width 33 height 12
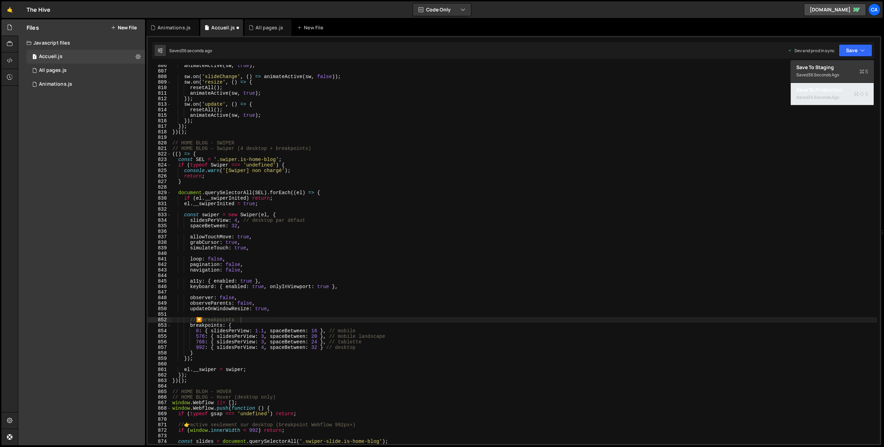
click at [834, 96] on div "34 seconds ago" at bounding box center [823, 97] width 31 height 6
click at [268, 22] on div "All pages.js" at bounding box center [268, 27] width 47 height 17
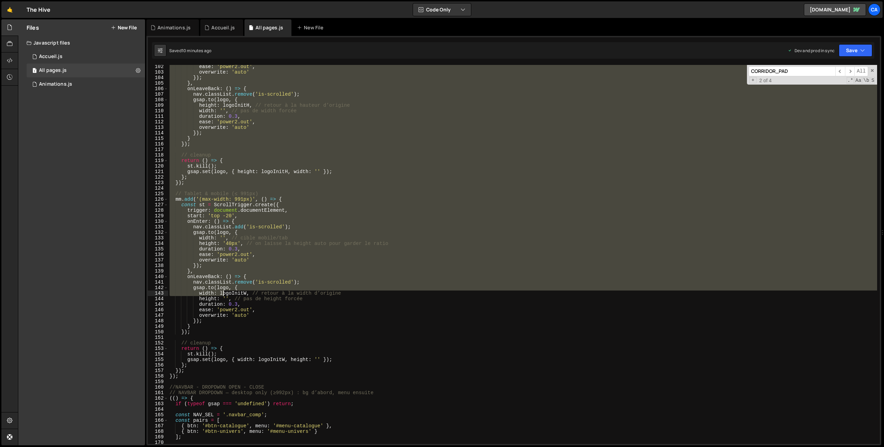
scroll to position [559, 0]
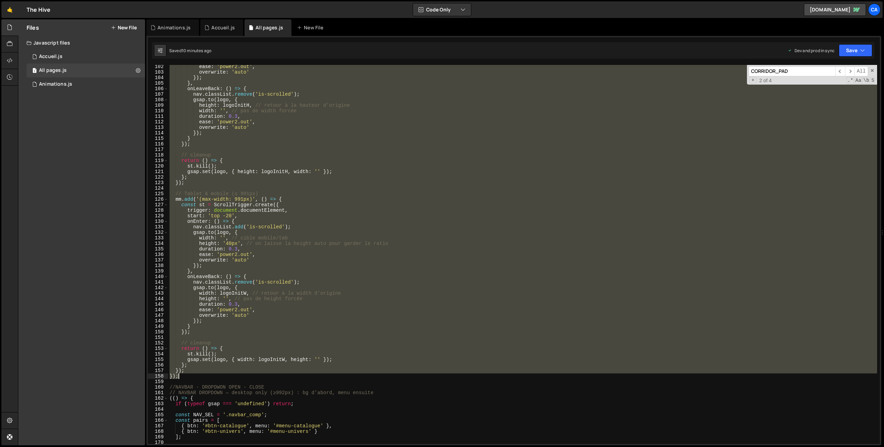
drag, startPoint x: 170, startPoint y: 176, endPoint x: 207, endPoint y: 379, distance: 205.4
click at [207, 379] on div "ease : 'power2.out' , overwrite : 'auto' }) ; } , onLeaveBack : ( ) => { nav . …" at bounding box center [522, 259] width 709 height 390
type textarea "}); });"
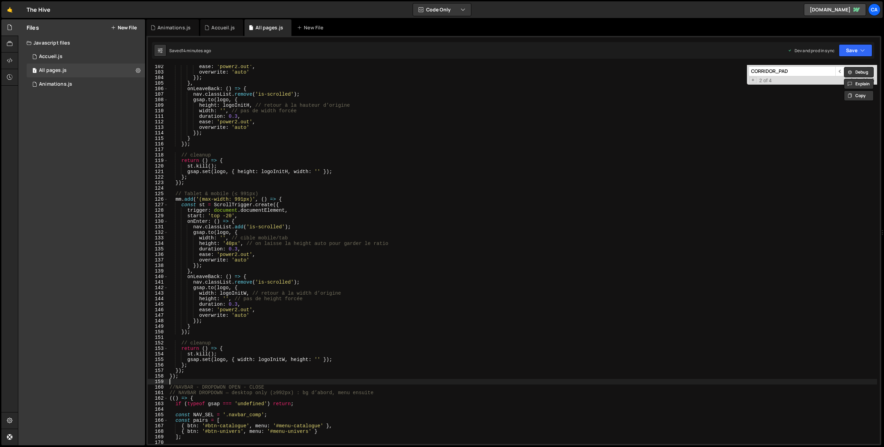
click at [198, 380] on div "ease : 'power2.out' , overwrite : 'auto' }) ; } , onLeaveBack : ( ) => { nav . …" at bounding box center [522, 259] width 709 height 390
click at [197, 377] on div "ease : 'power2.out' , overwrite : 'auto' }) ; } , onLeaveBack : ( ) => { nav . …" at bounding box center [522, 259] width 709 height 390
type textarea "});"
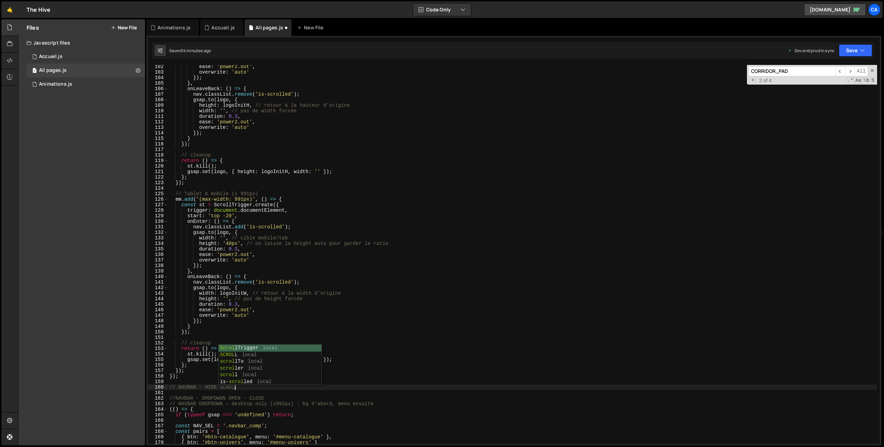
scroll to position [0, 4]
type textarea "// NAVBAR - HIDE SCROLL"
paste textarea
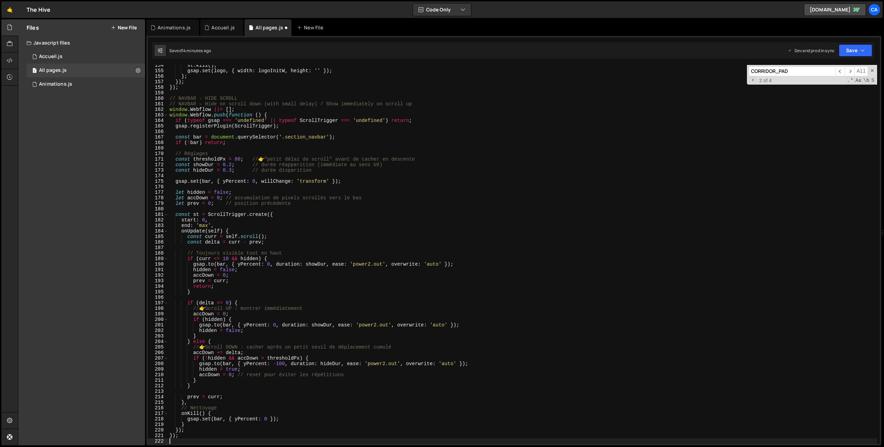
scroll to position [848, 0]
click at [861, 48] on icon "button" at bounding box center [862, 50] width 5 height 7
click at [823, 91] on div "Save to Production S" at bounding box center [832, 89] width 72 height 7
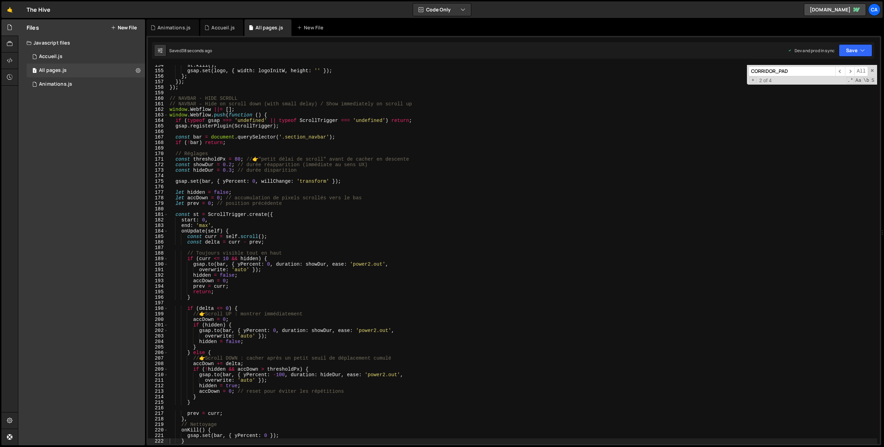
click at [237, 158] on div "st . kill ( ) ; gsap . set ( logo , { width : logoInitW , height : '' }) ; } ; …" at bounding box center [522, 258] width 709 height 390
click at [844, 48] on button "Save" at bounding box center [855, 50] width 33 height 12
click at [832, 91] on div "Save to Production S" at bounding box center [832, 89] width 72 height 7
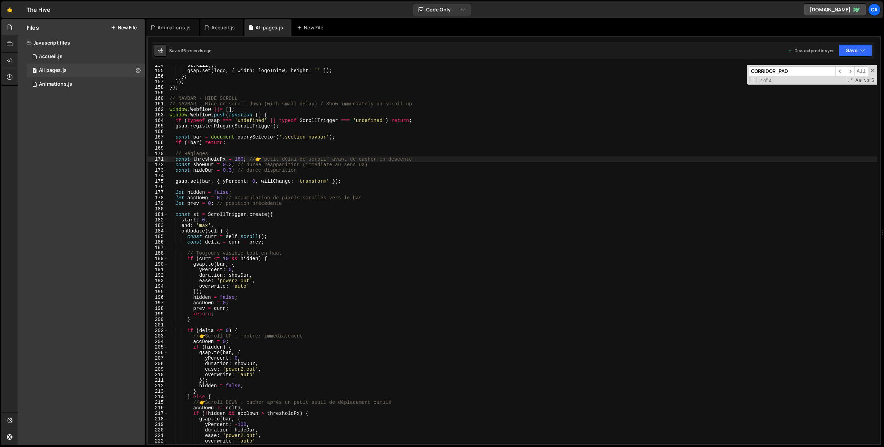
click at [241, 157] on div "st . kill ( ) ; gsap . set ( logo , { width : logoInitW , height : '' }) ; } ; …" at bounding box center [522, 258] width 709 height 390
type textarea "const thresholdPx = 240; // 👉 "petit délai de scroll" avant de cacher en descen…"
click at [857, 51] on button "Save" at bounding box center [855, 50] width 33 height 12
click at [825, 93] on div "Save to Production S" at bounding box center [832, 89] width 72 height 7
